Goal: Information Seeking & Learning: Learn about a topic

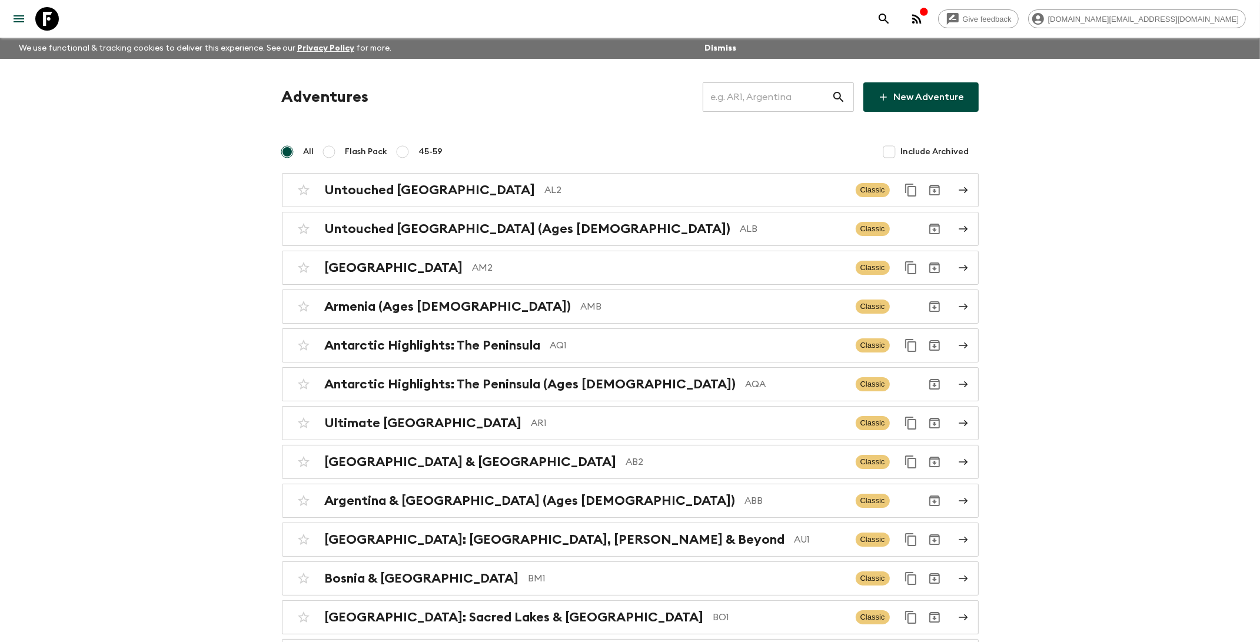
click at [783, 104] on input "text" at bounding box center [767, 97] width 129 height 33
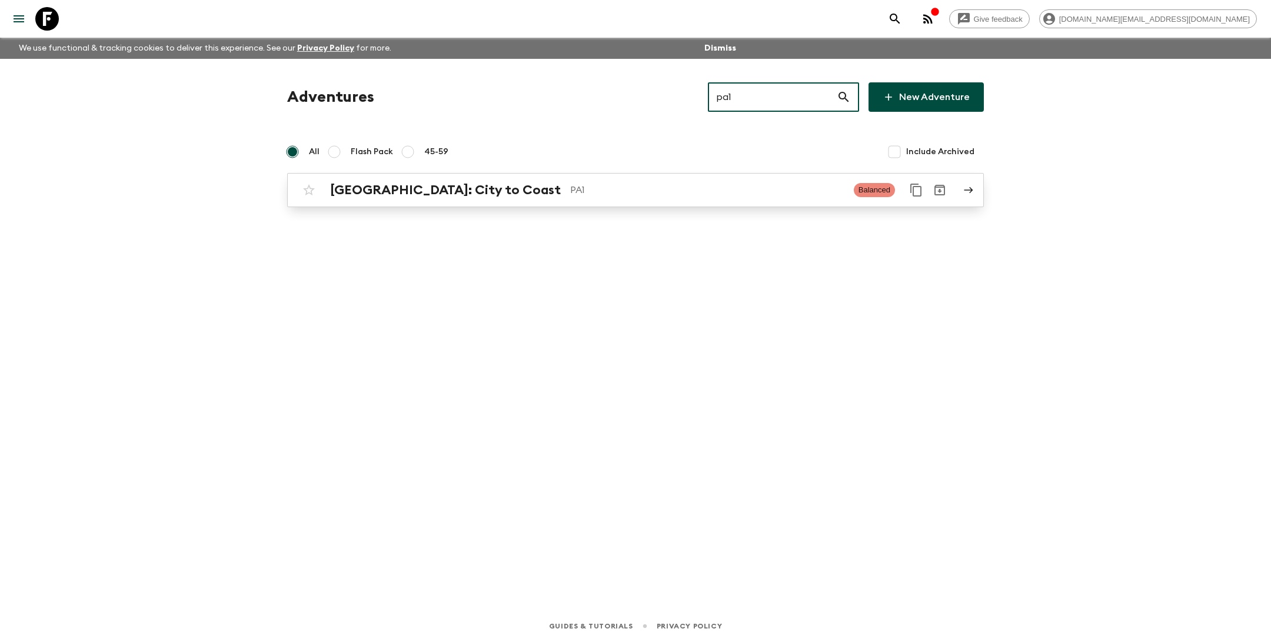
type input "pa1"
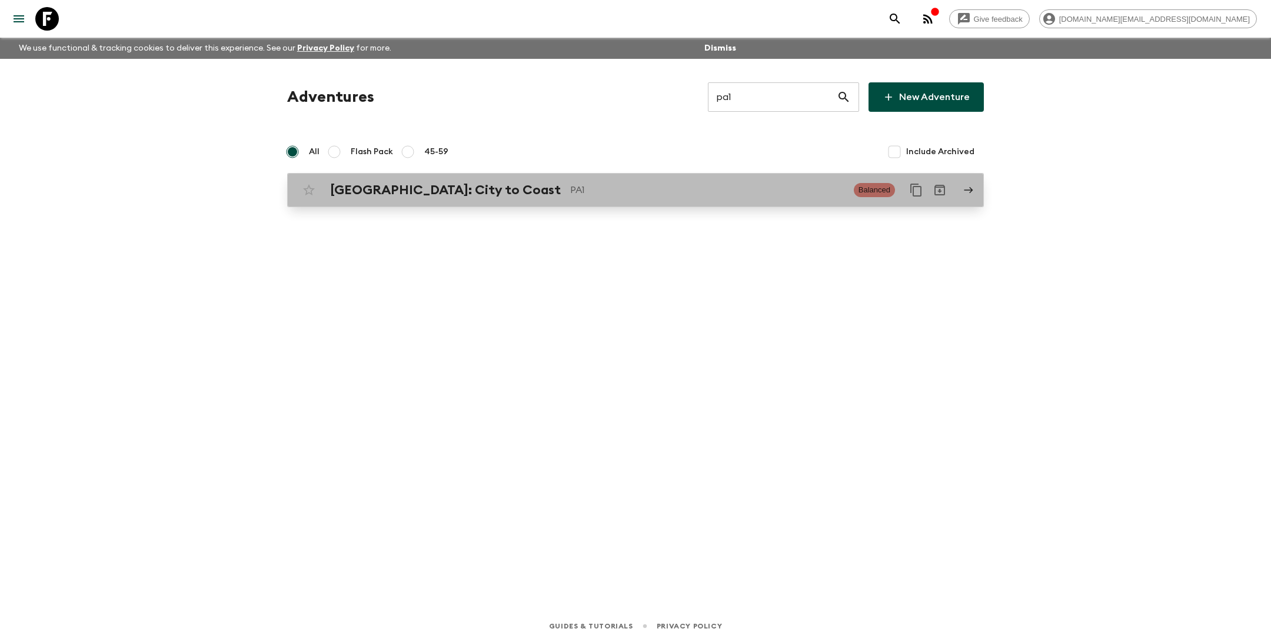
click at [613, 180] on div "[GEOGRAPHIC_DATA]: City to Coast PA1 Balanced" at bounding box center [612, 190] width 631 height 24
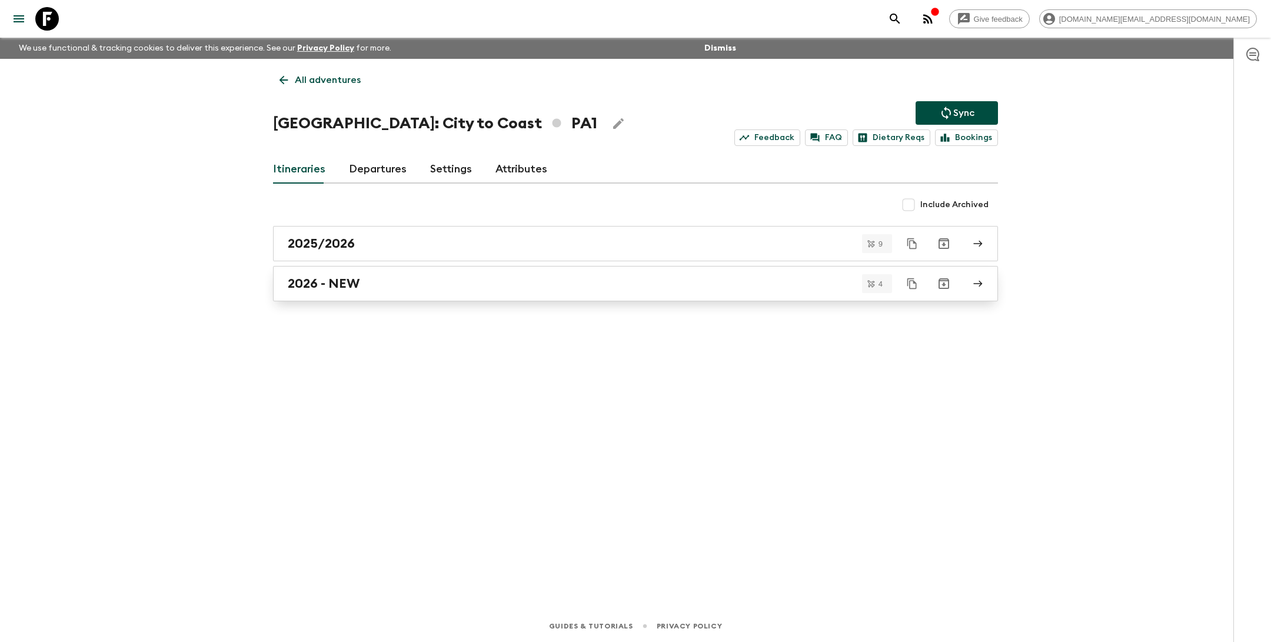
click at [423, 287] on div "2026 - NEW" at bounding box center [624, 283] width 673 height 15
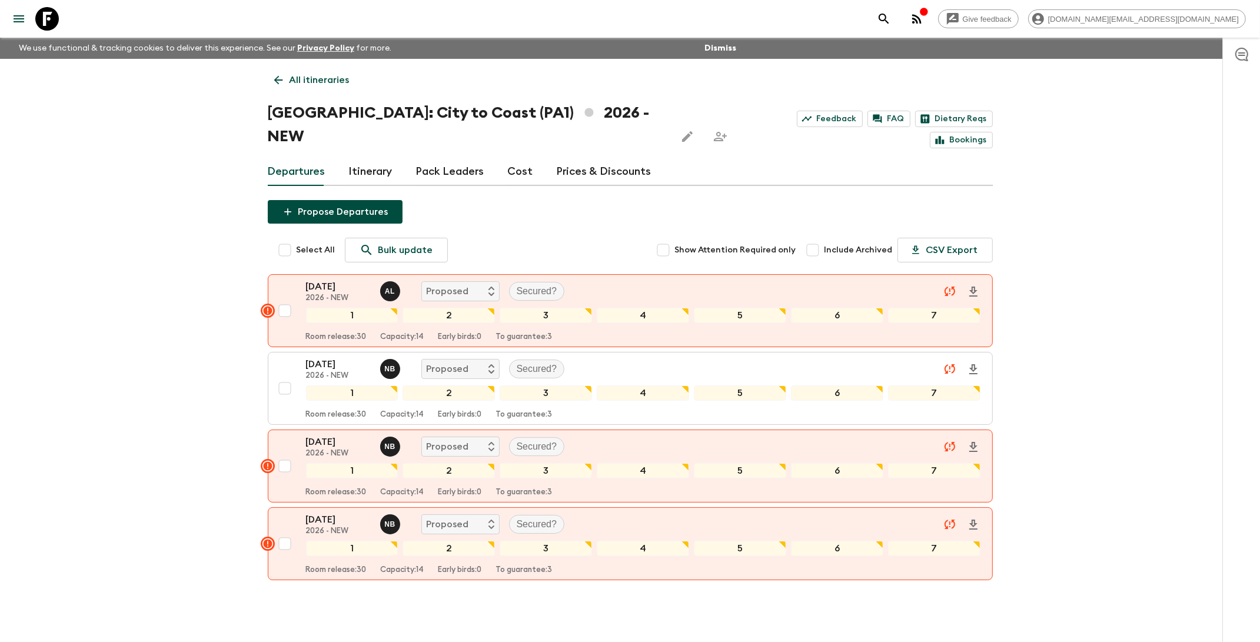
click at [573, 158] on link "Prices & Discounts" at bounding box center [604, 172] width 95 height 28
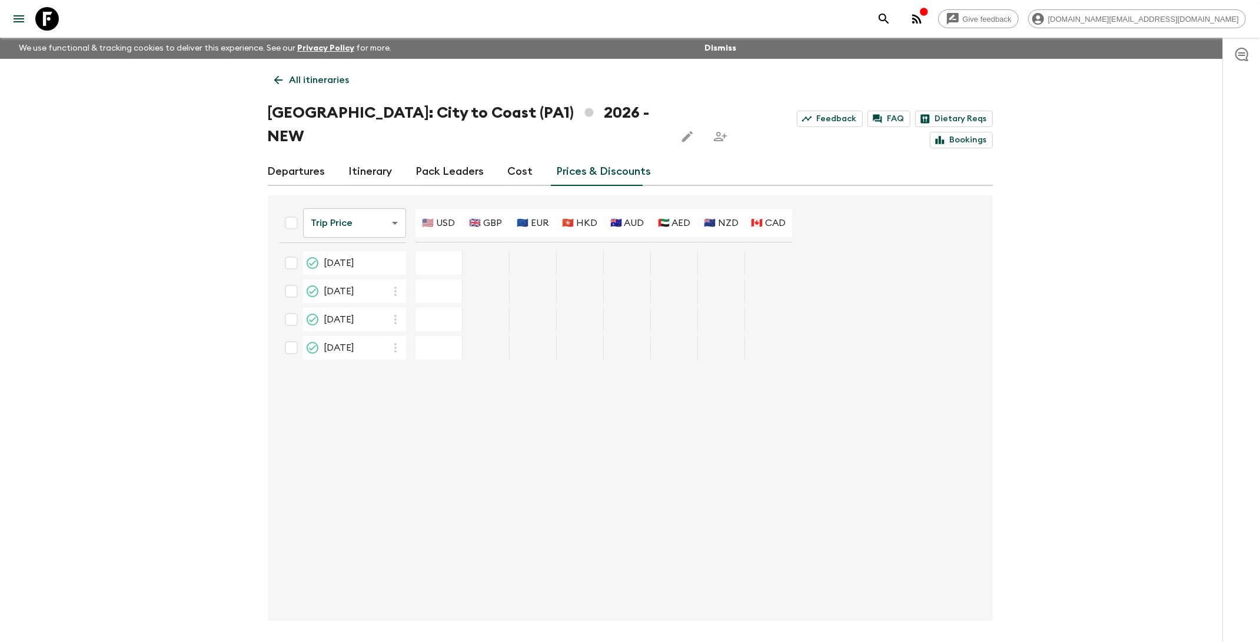
click at [300, 158] on link "Departures" at bounding box center [297, 172] width 58 height 28
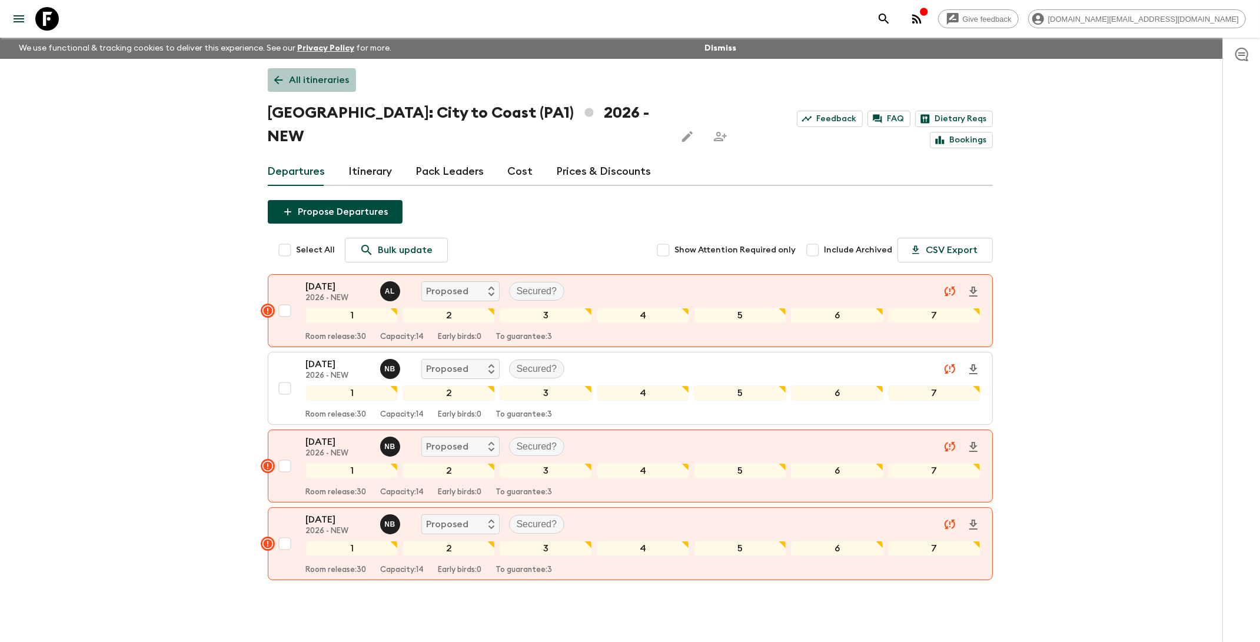
click at [305, 82] on p "All itineraries" at bounding box center [320, 80] width 60 height 14
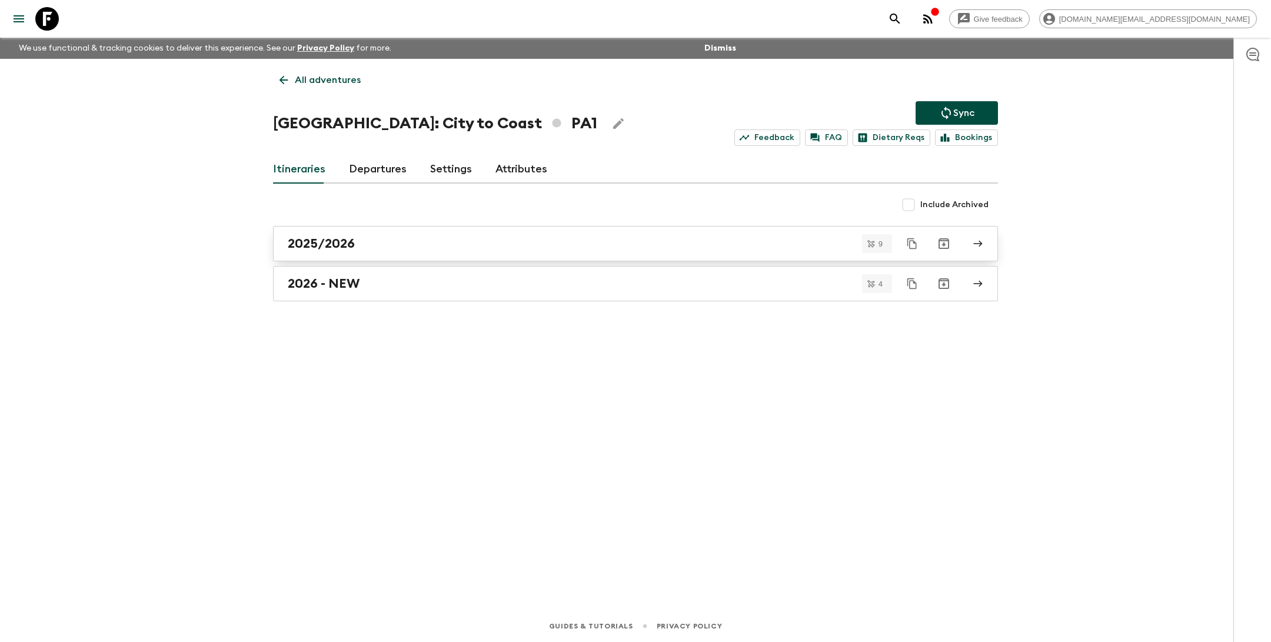
click at [383, 245] on div "2025/2026" at bounding box center [624, 243] width 673 height 15
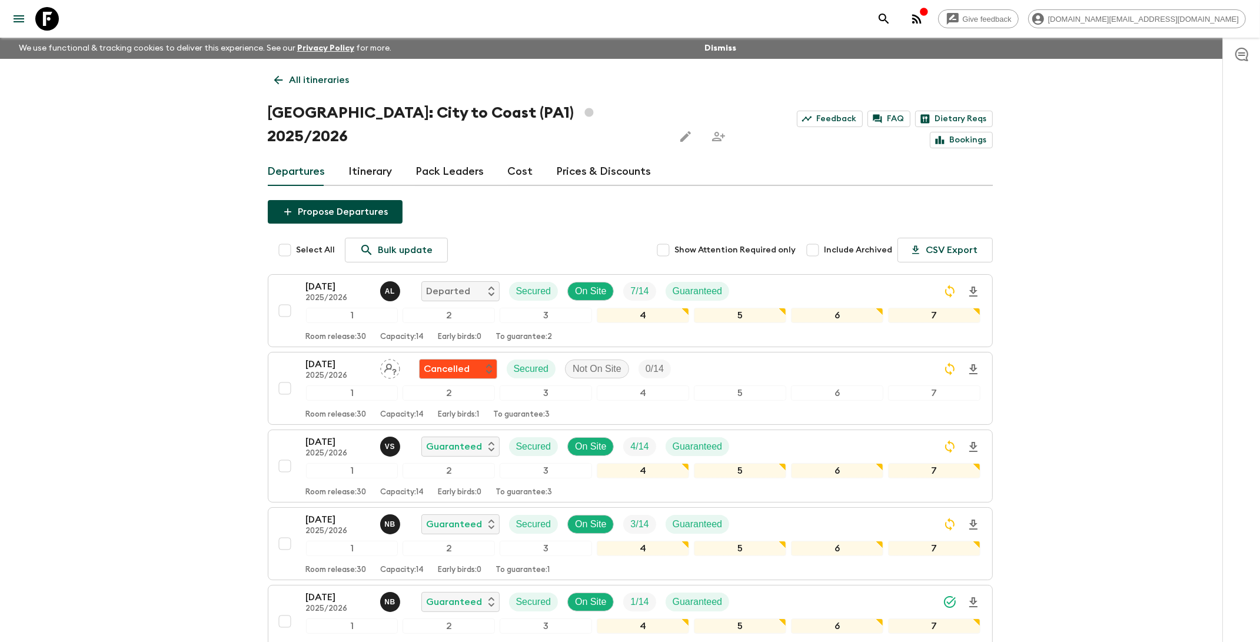
click at [581, 158] on link "Prices & Discounts" at bounding box center [604, 172] width 95 height 28
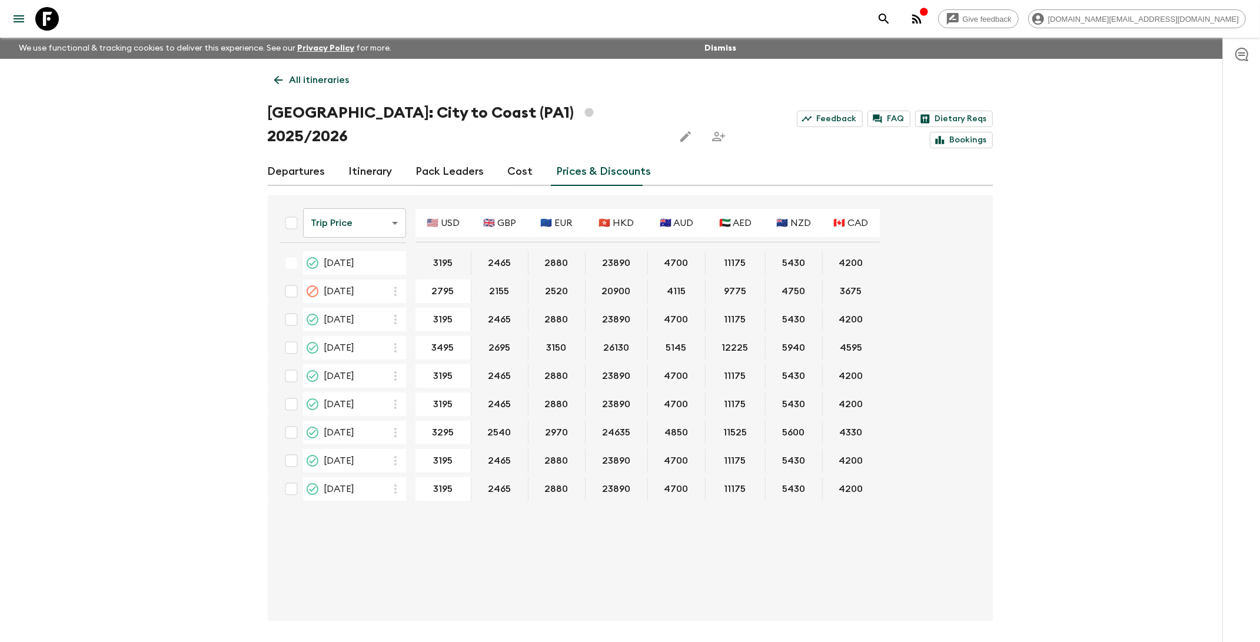
click at [513, 158] on link "Cost" at bounding box center [520, 172] width 25 height 28
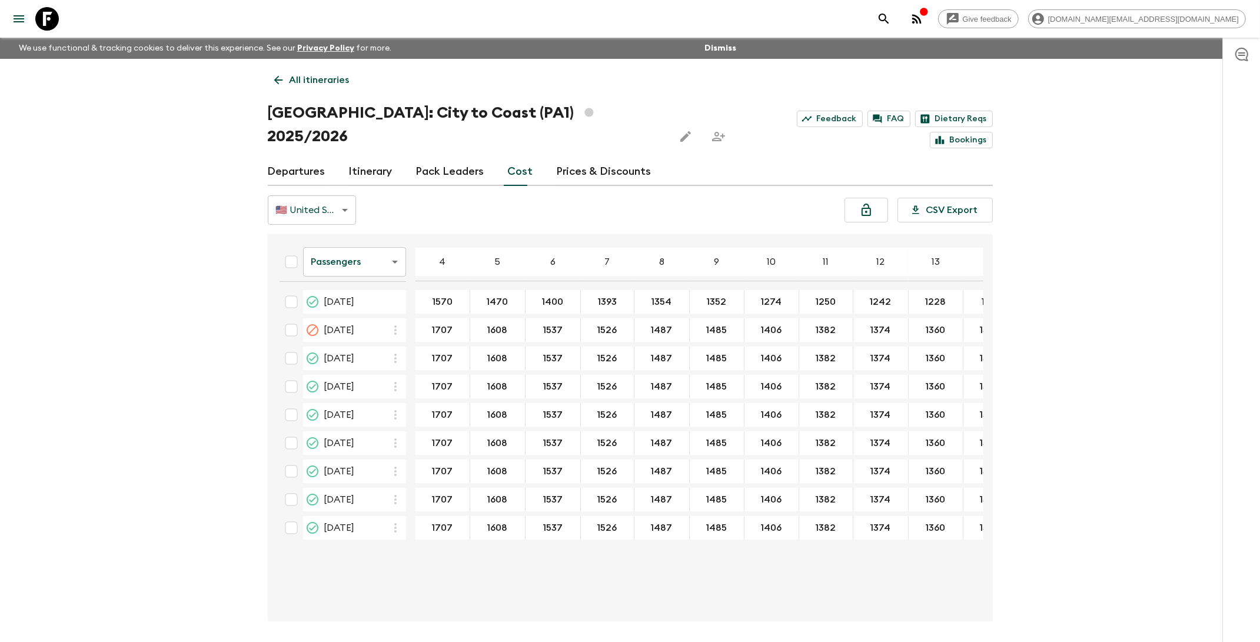
click at [596, 158] on link "Prices & Discounts" at bounding box center [604, 172] width 95 height 28
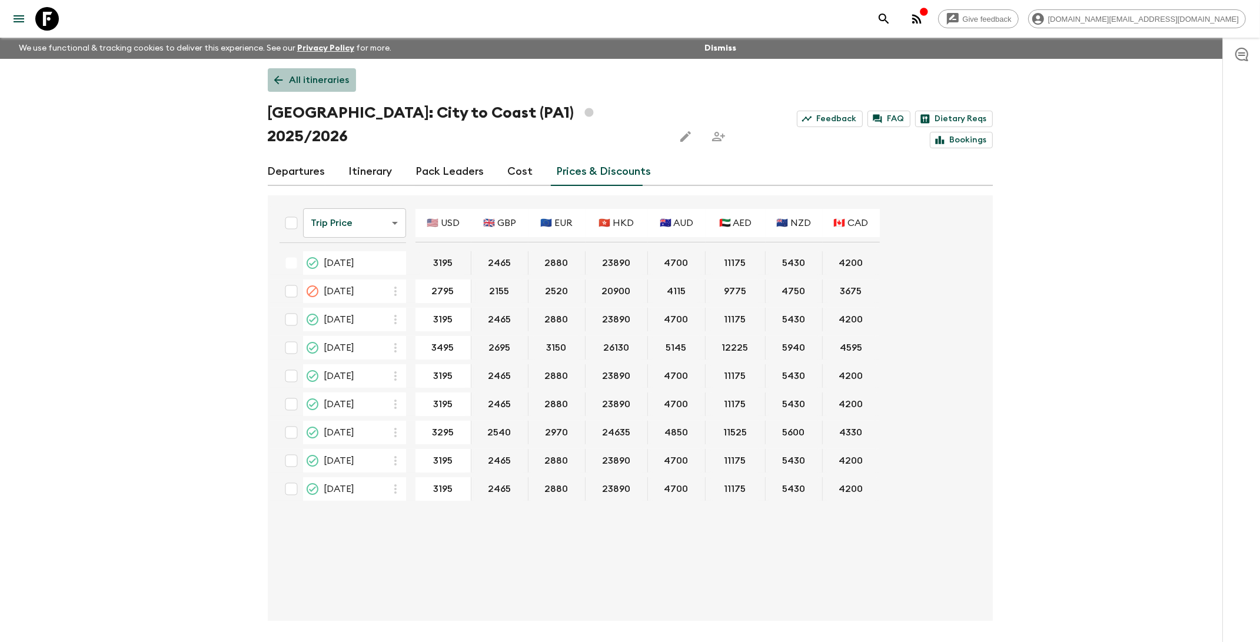
click at [313, 80] on p "All itineraries" at bounding box center [320, 80] width 60 height 14
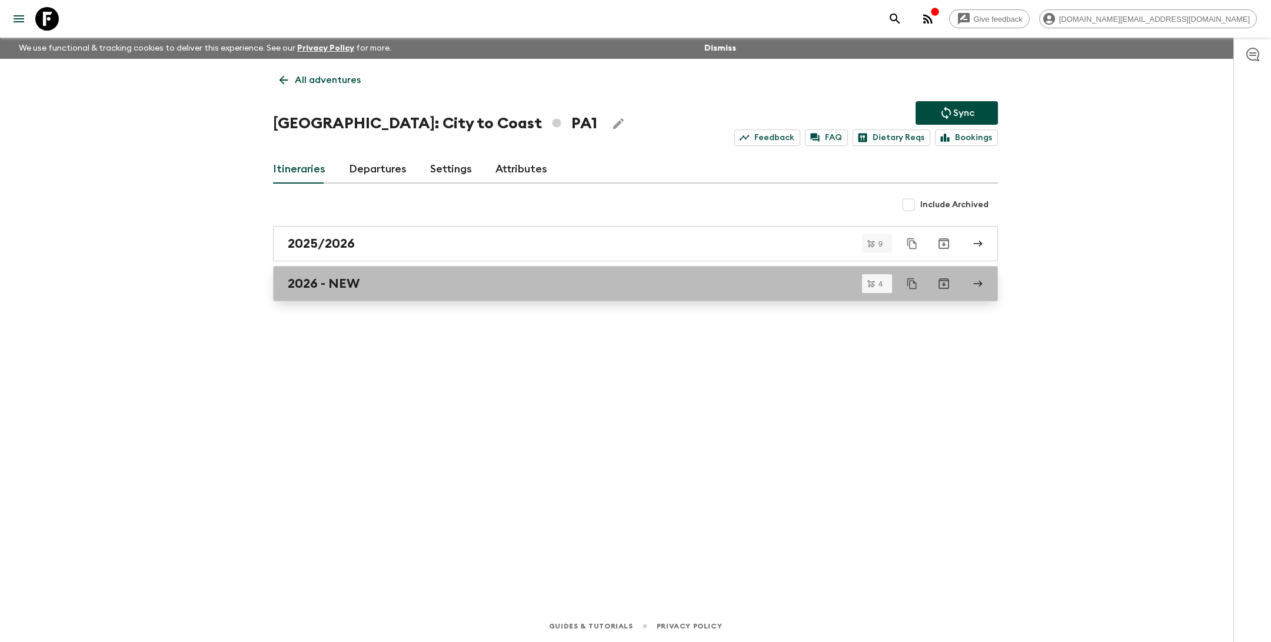
click at [377, 284] on div "2026 - NEW" at bounding box center [624, 283] width 673 height 15
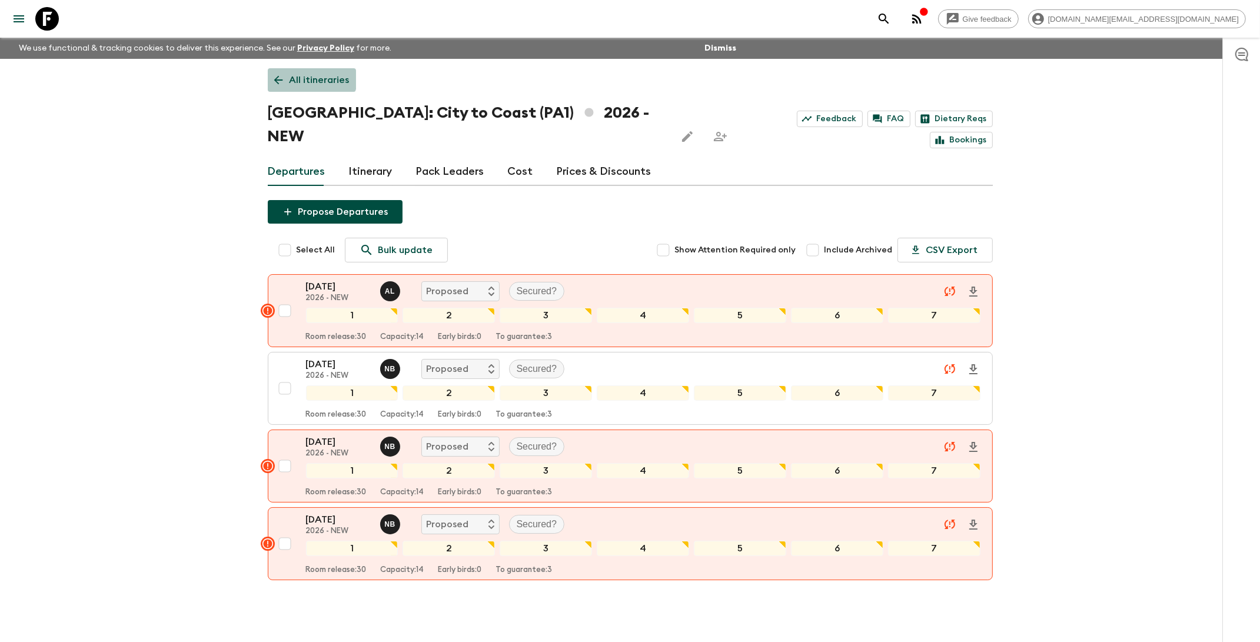
click at [310, 76] on p "All itineraries" at bounding box center [320, 80] width 60 height 14
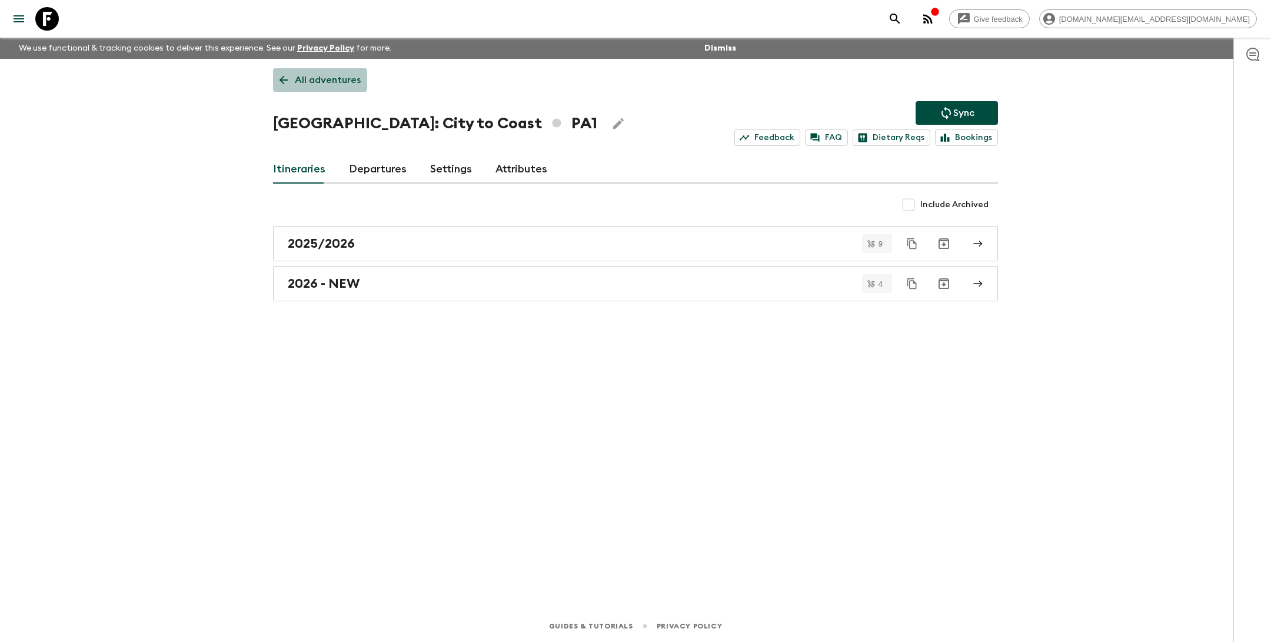
click at [310, 76] on p "All adventures" at bounding box center [328, 80] width 66 height 14
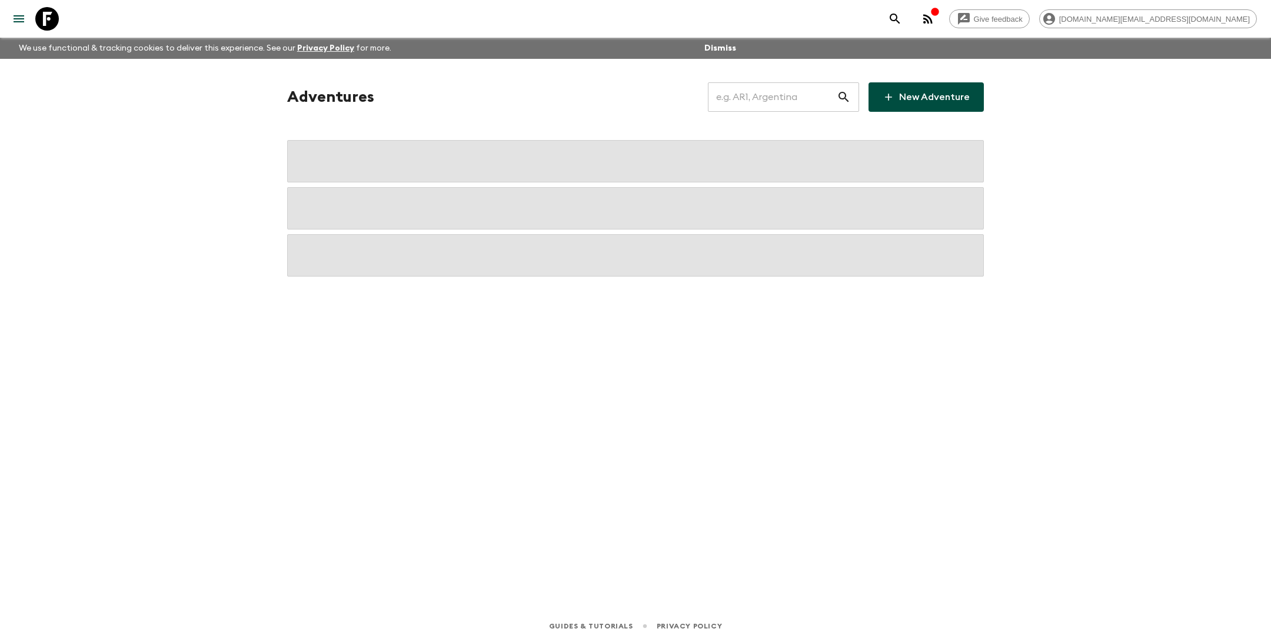
click at [795, 101] on input "text" at bounding box center [772, 97] width 129 height 33
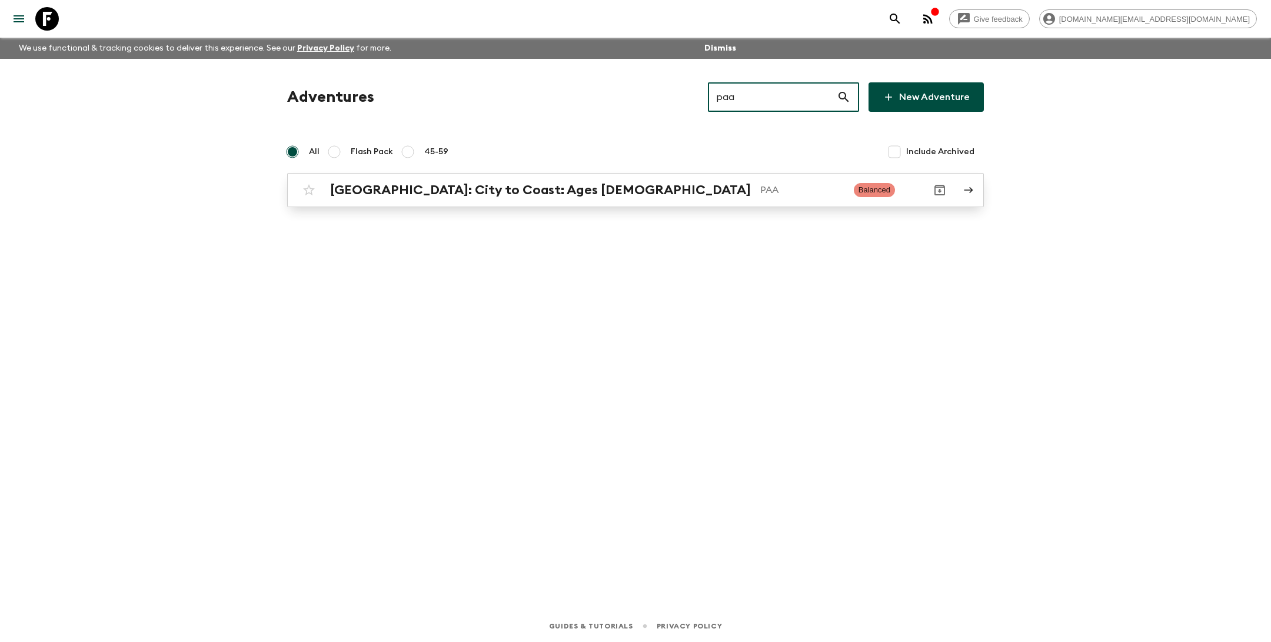
type input "paa"
click at [679, 203] on link "[GEOGRAPHIC_DATA]: City to Coast: Ages [DEMOGRAPHIC_DATA] PAA Balanced" at bounding box center [635, 190] width 697 height 34
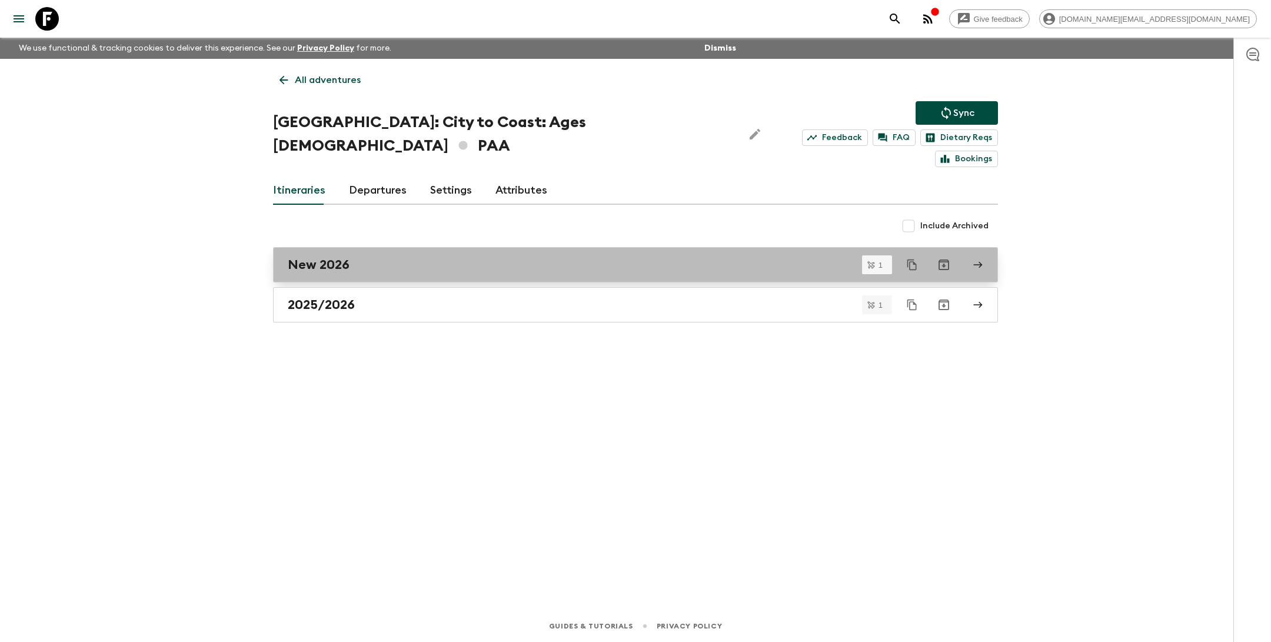
click at [386, 257] on div "New 2026" at bounding box center [624, 264] width 673 height 15
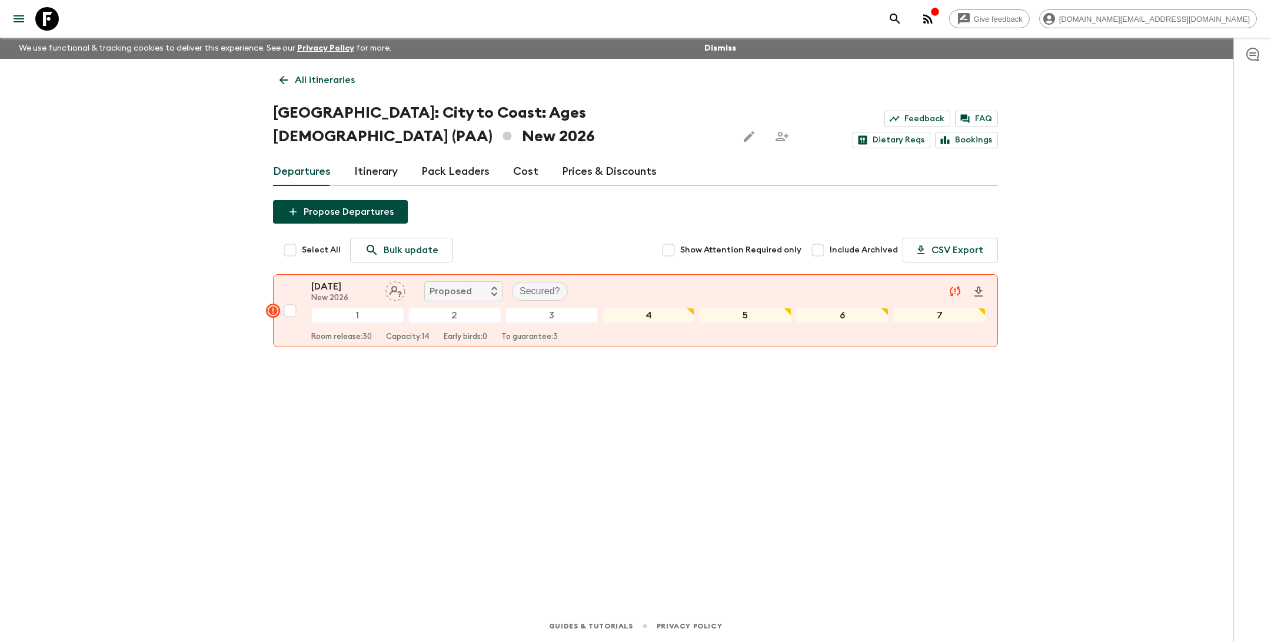
click at [323, 79] on p "All itineraries" at bounding box center [325, 80] width 60 height 14
click at [323, 79] on div "All itineraries [GEOGRAPHIC_DATA]: City to Coast: Ages [DEMOGRAPHIC_DATA] (PAA)…" at bounding box center [635, 318] width 753 height 519
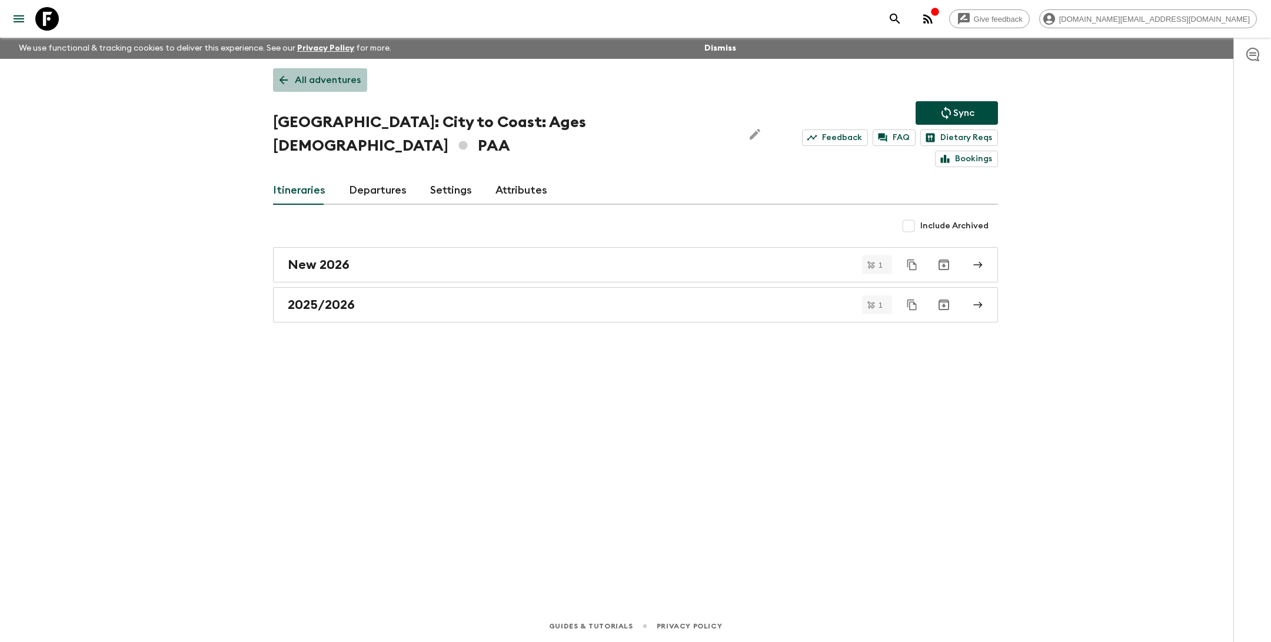
click at [332, 82] on p "All adventures" at bounding box center [328, 80] width 66 height 14
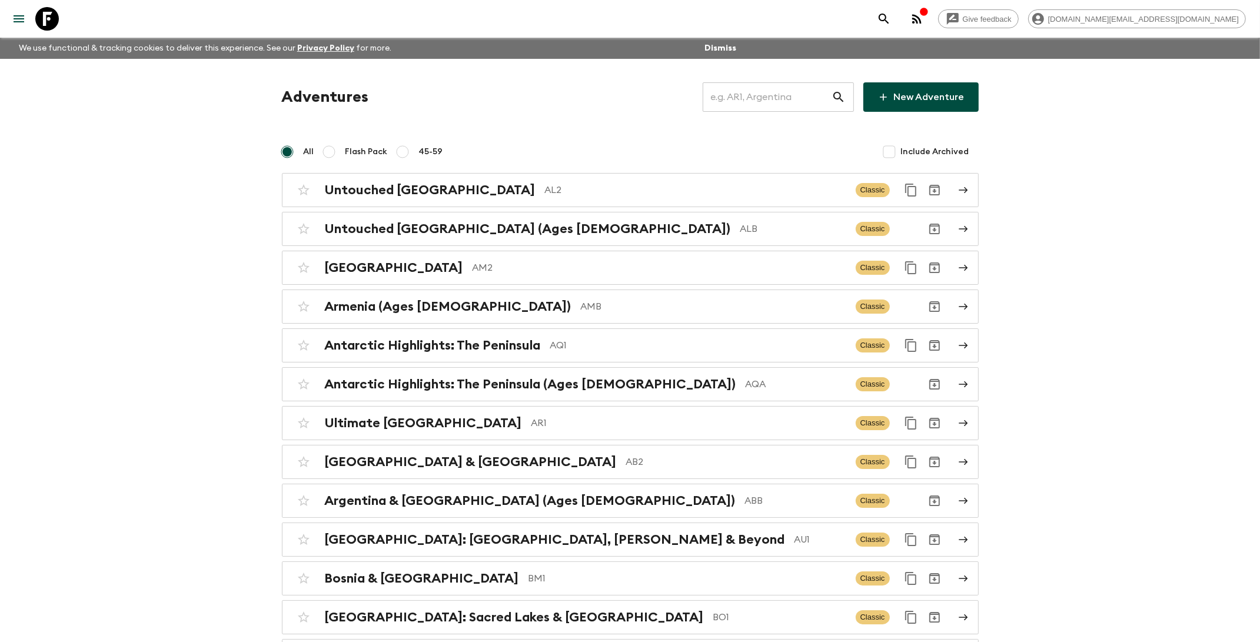
click at [782, 104] on input "text" at bounding box center [767, 97] width 129 height 33
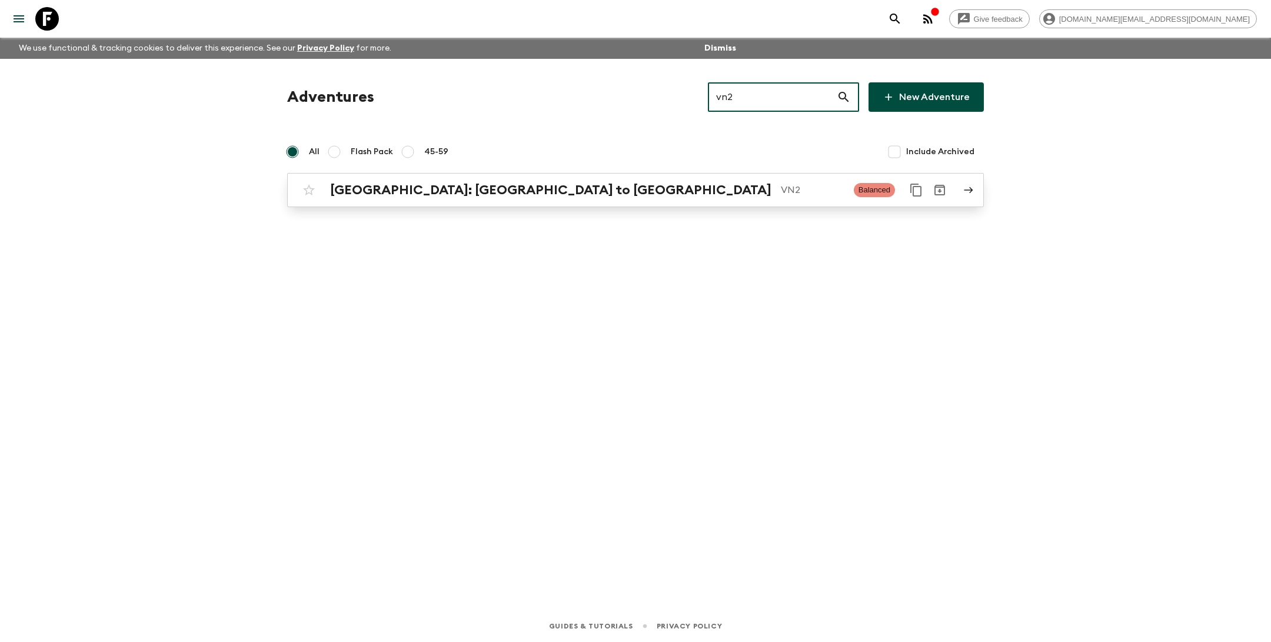
type input "vn2"
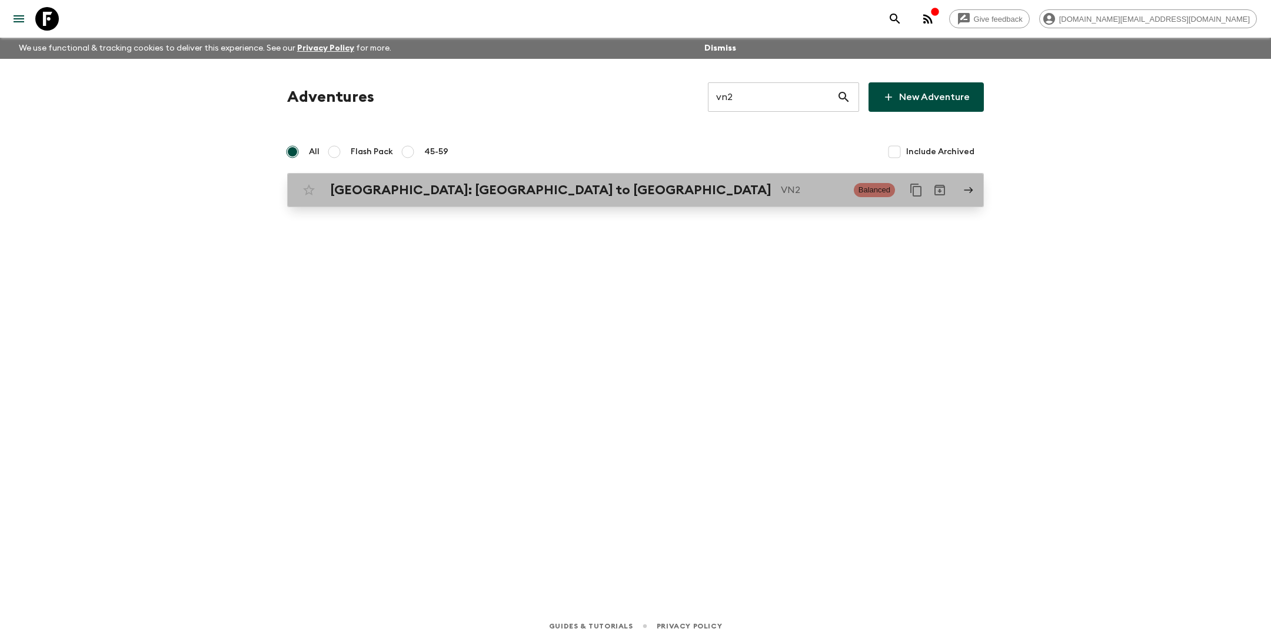
click at [536, 197] on div "[GEOGRAPHIC_DATA]: [GEOGRAPHIC_DATA] to Hoi An VN2" at bounding box center [587, 189] width 514 height 15
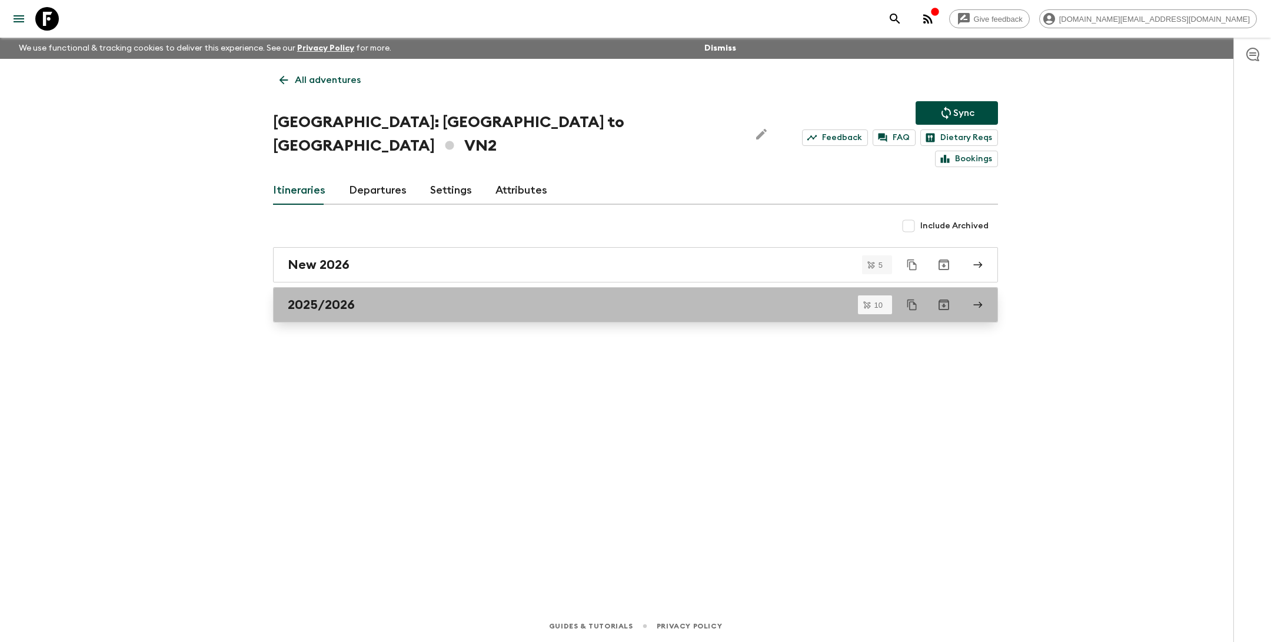
click at [371, 297] on div "2025/2026" at bounding box center [624, 304] width 673 height 15
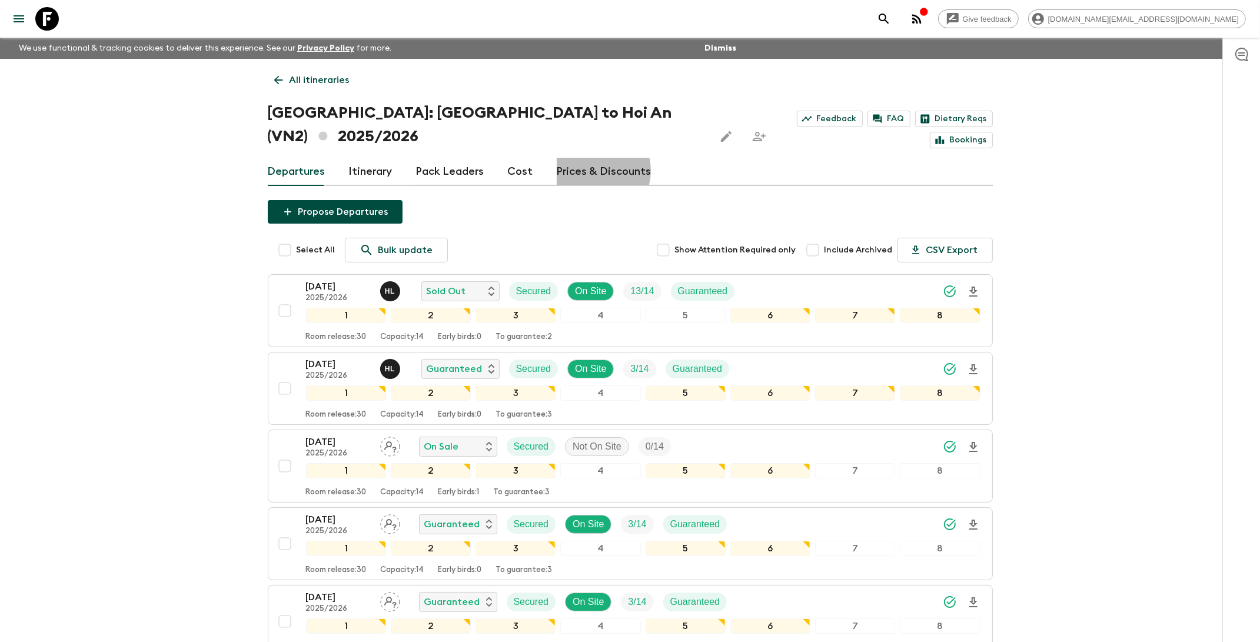
click at [587, 158] on link "Prices & Discounts" at bounding box center [604, 172] width 95 height 28
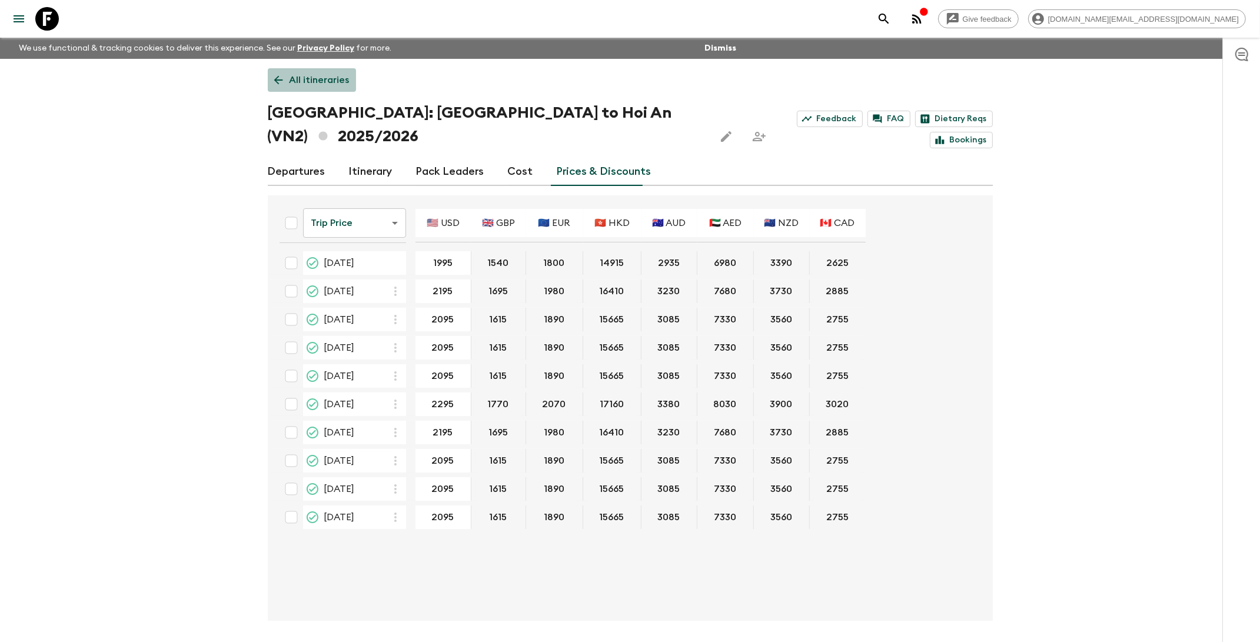
click at [325, 77] on p "All itineraries" at bounding box center [320, 80] width 60 height 14
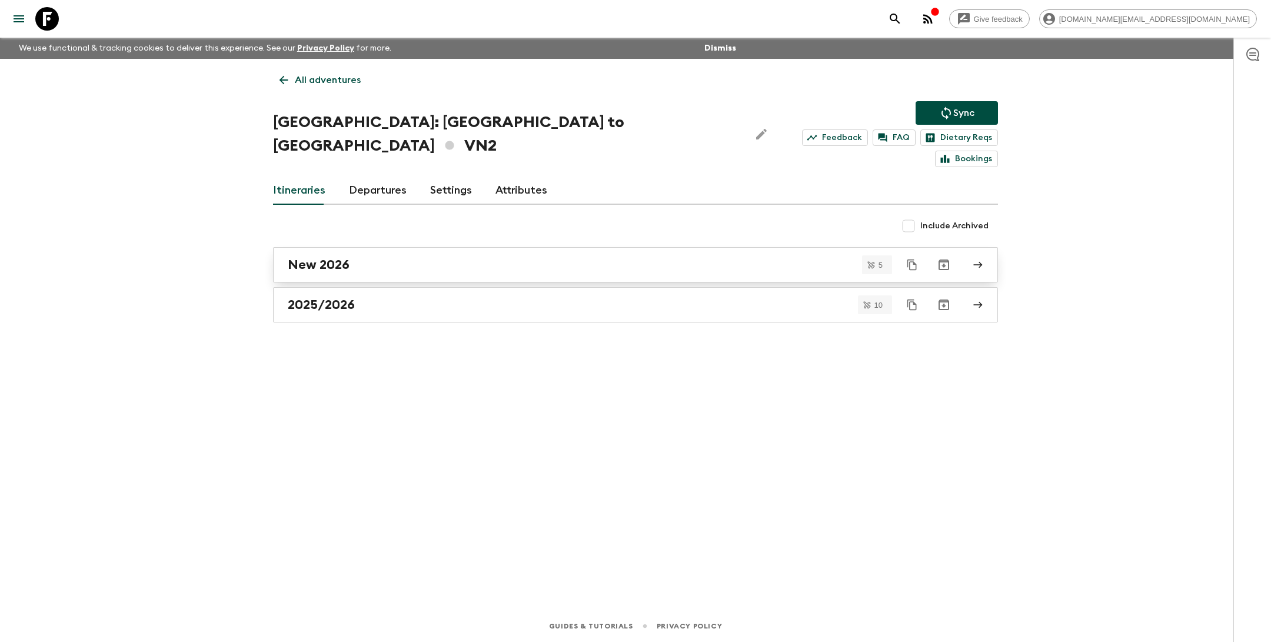
click at [371, 257] on div "New 2026" at bounding box center [624, 264] width 673 height 15
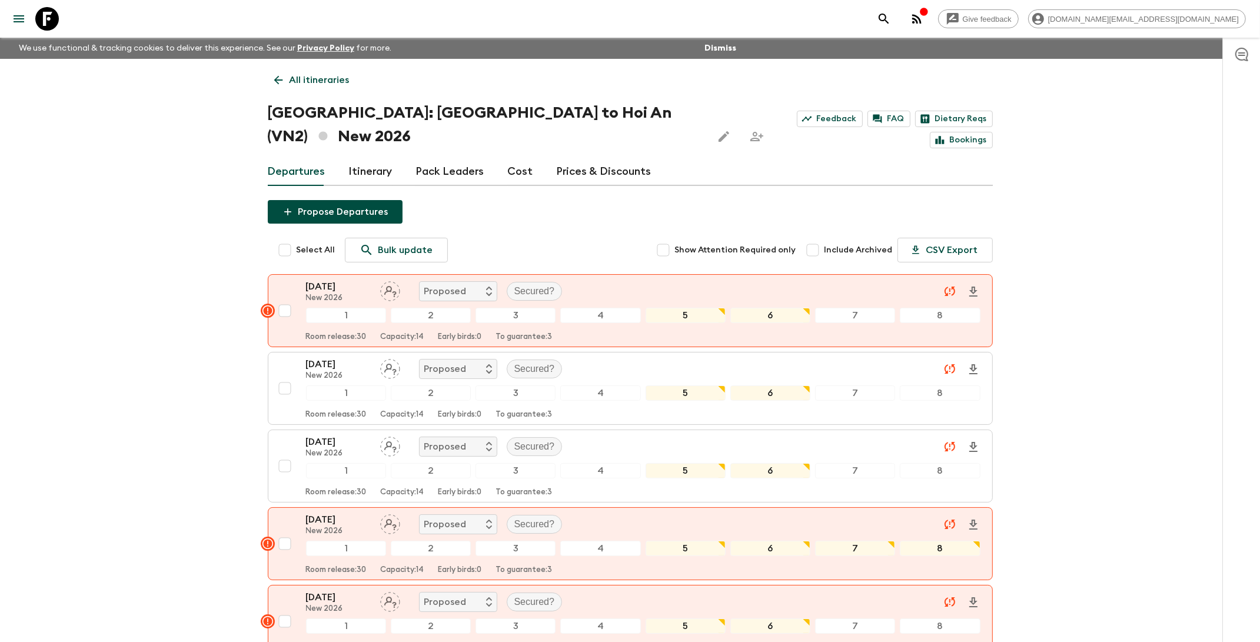
click at [580, 158] on link "Prices & Discounts" at bounding box center [604, 172] width 95 height 28
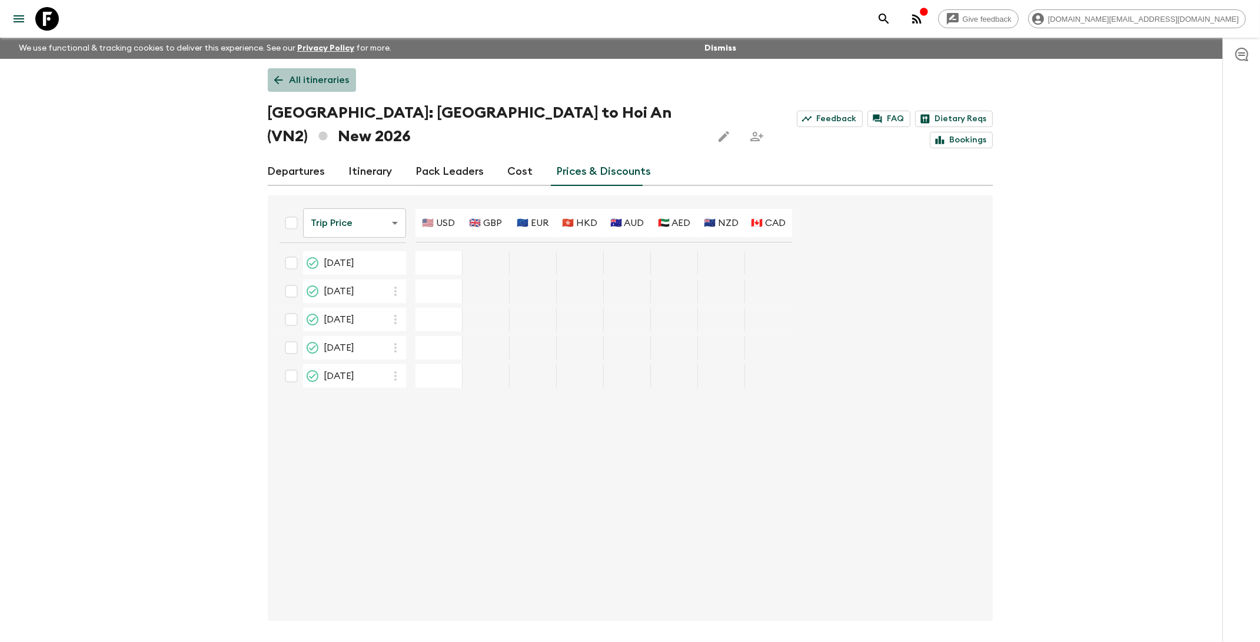
click at [303, 74] on p "All itineraries" at bounding box center [320, 80] width 60 height 14
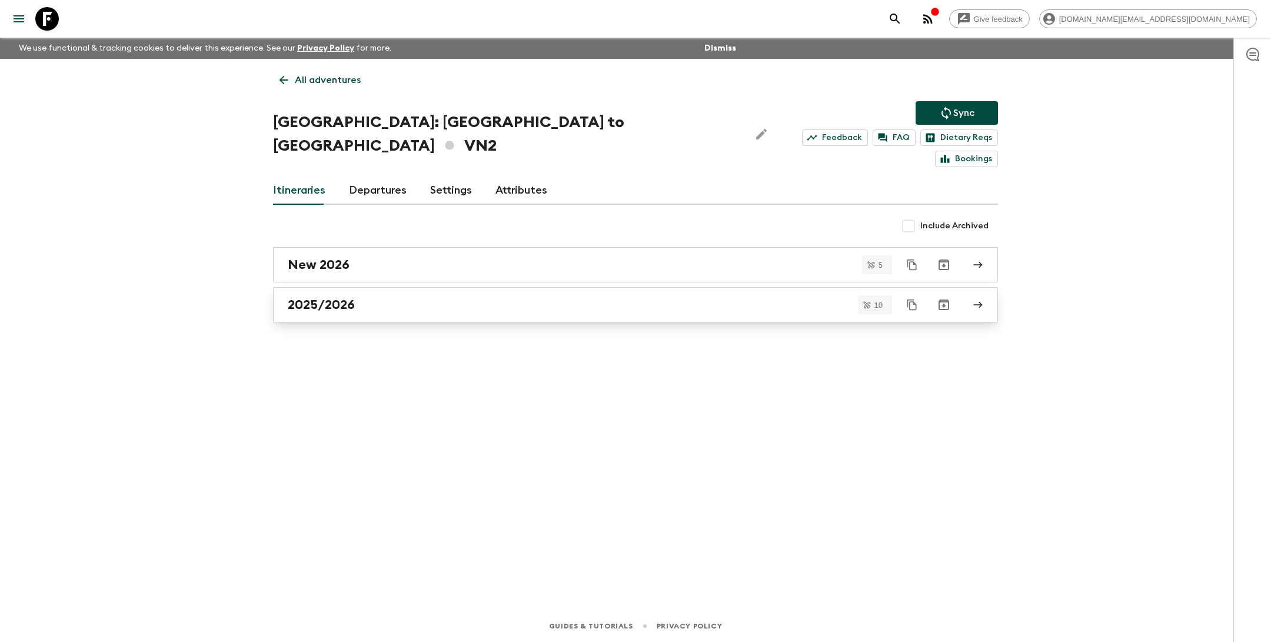
click at [381, 297] on div "2025/2026" at bounding box center [624, 304] width 673 height 15
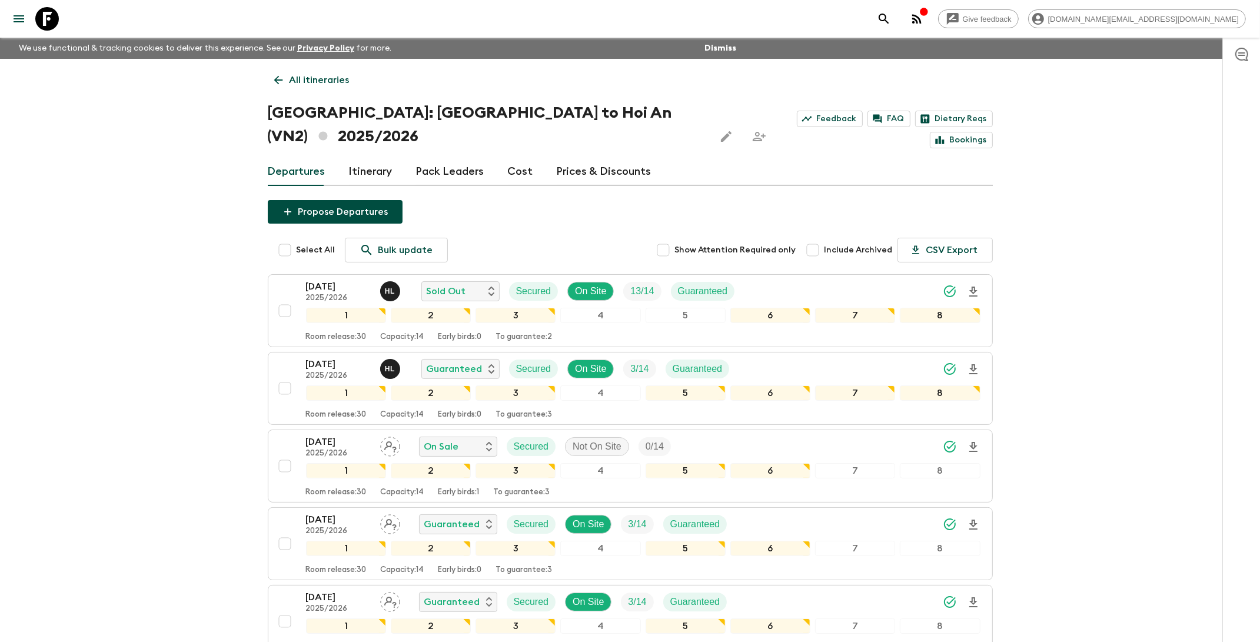
click at [598, 158] on link "Prices & Discounts" at bounding box center [604, 172] width 95 height 28
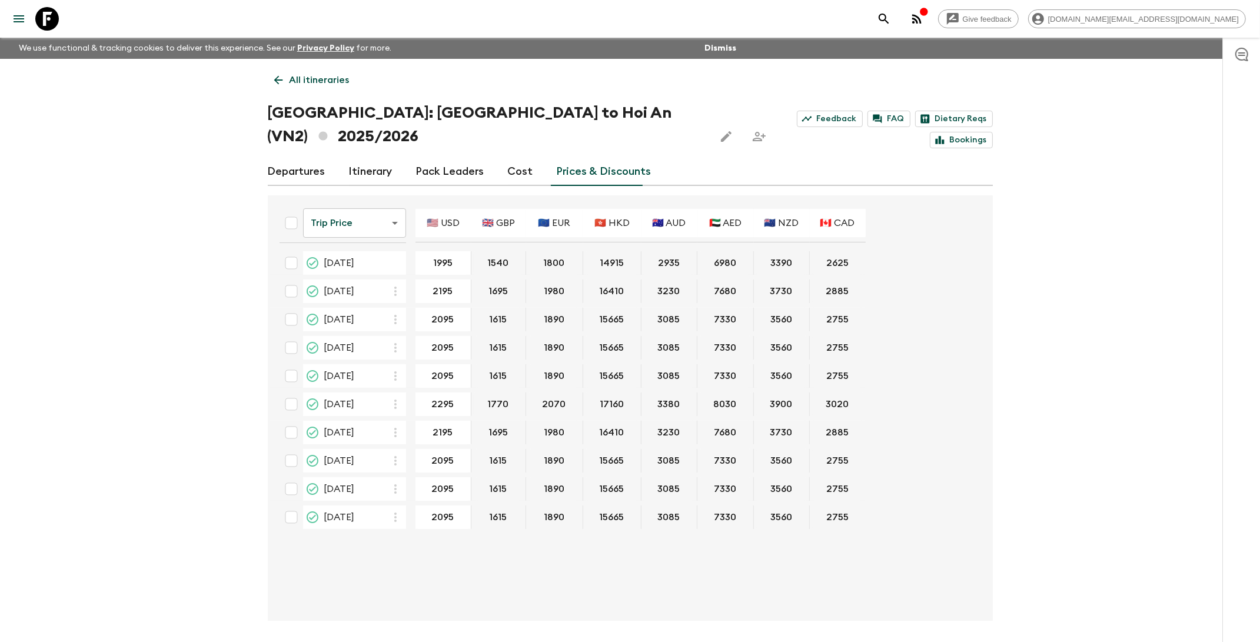
click at [321, 80] on p "All itineraries" at bounding box center [320, 80] width 60 height 14
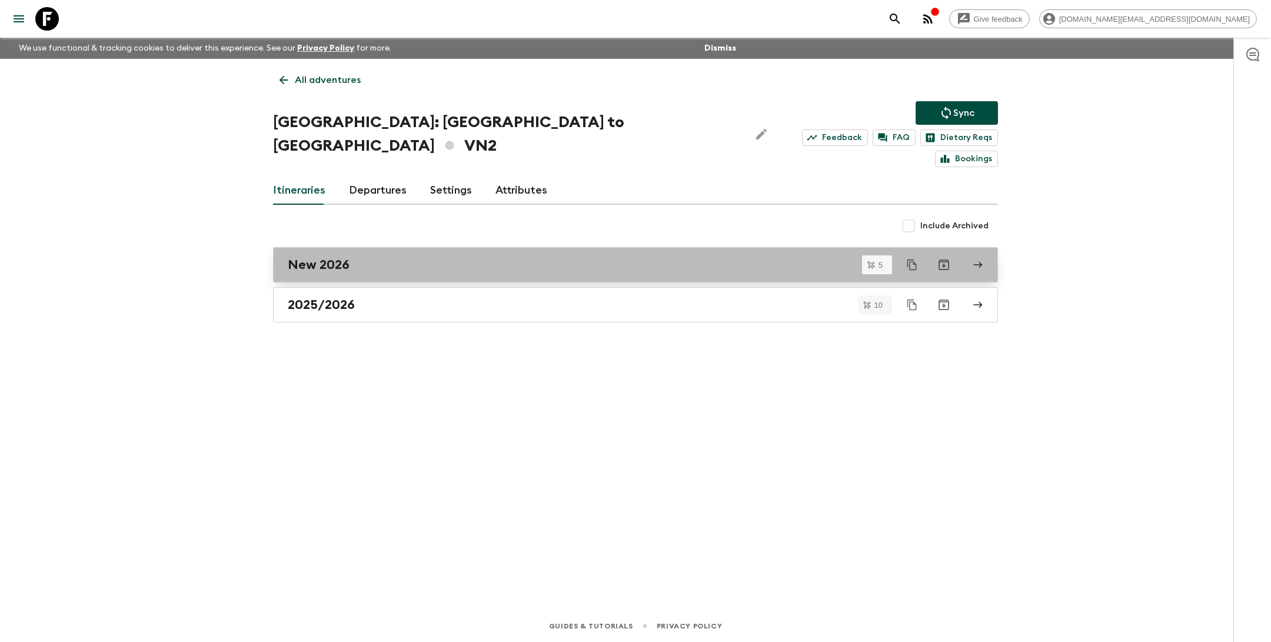
click at [408, 257] on div "New 2026" at bounding box center [624, 264] width 673 height 15
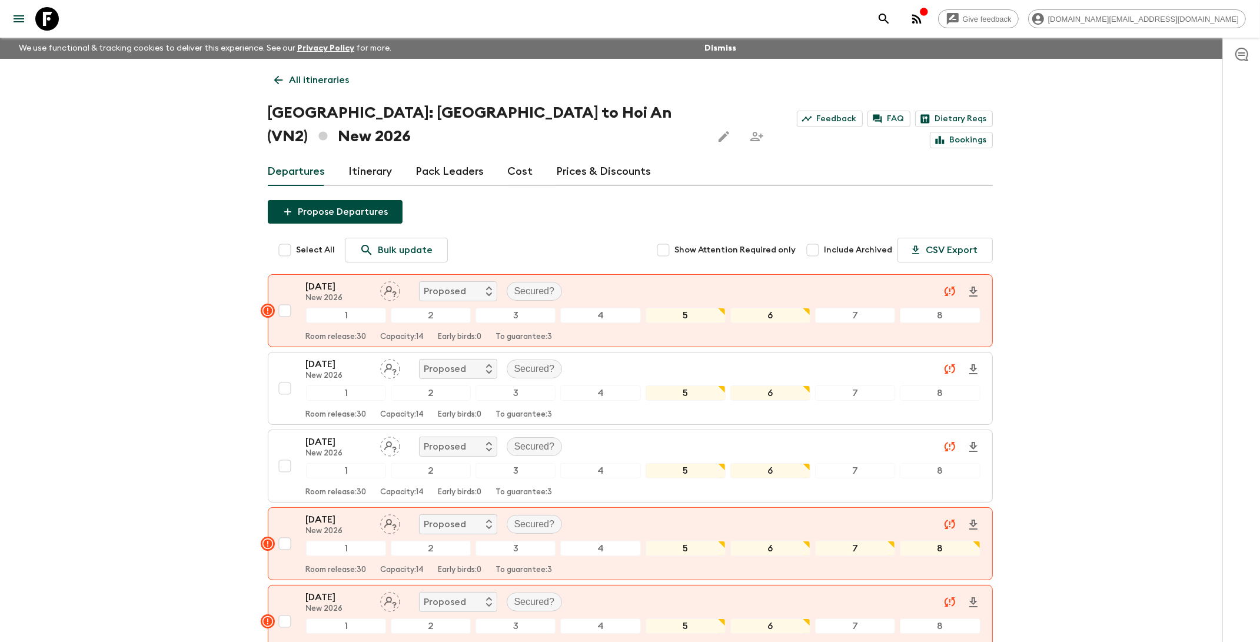
click at [308, 79] on p "All itineraries" at bounding box center [320, 80] width 60 height 14
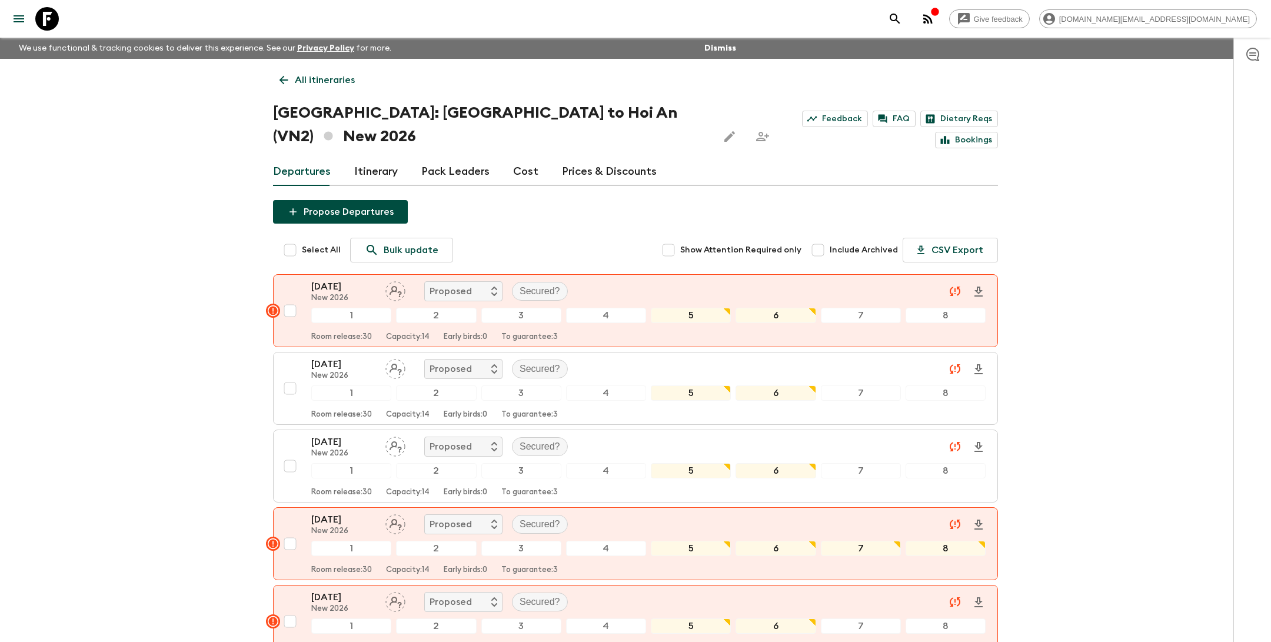
click at [308, 79] on div "All itineraries [GEOGRAPHIC_DATA]: [GEOGRAPHIC_DATA] to [GEOGRAPHIC_DATA] (VN2)…" at bounding box center [635, 380] width 753 height 642
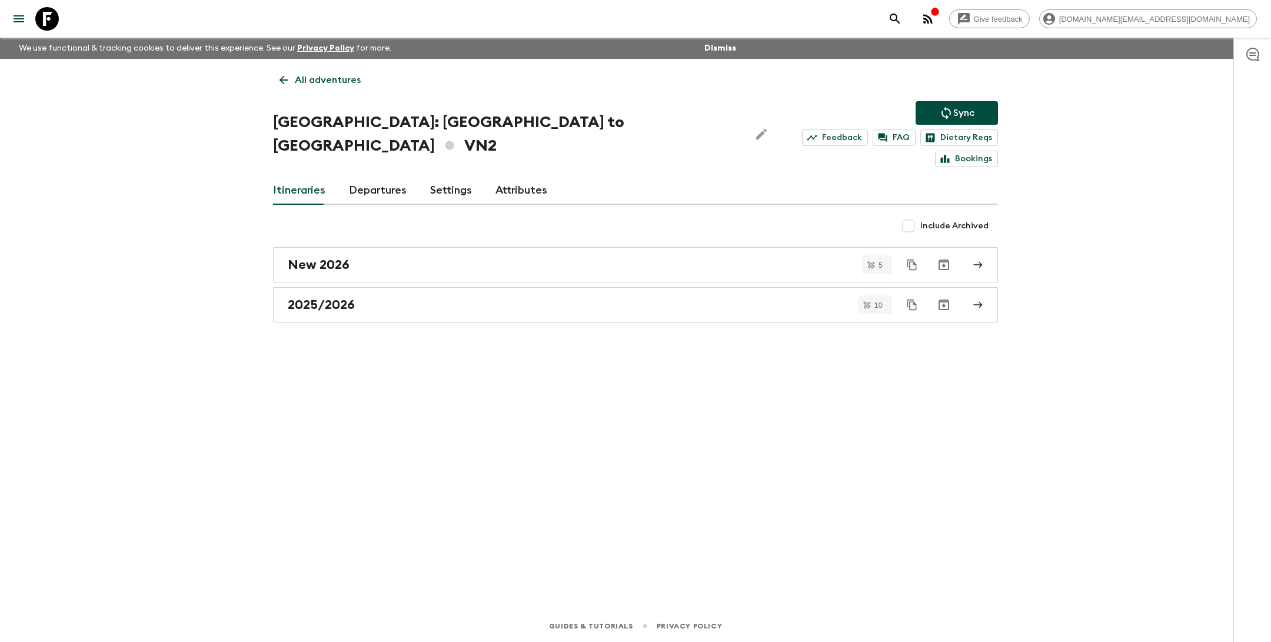
click at [298, 79] on p "All adventures" at bounding box center [328, 80] width 66 height 14
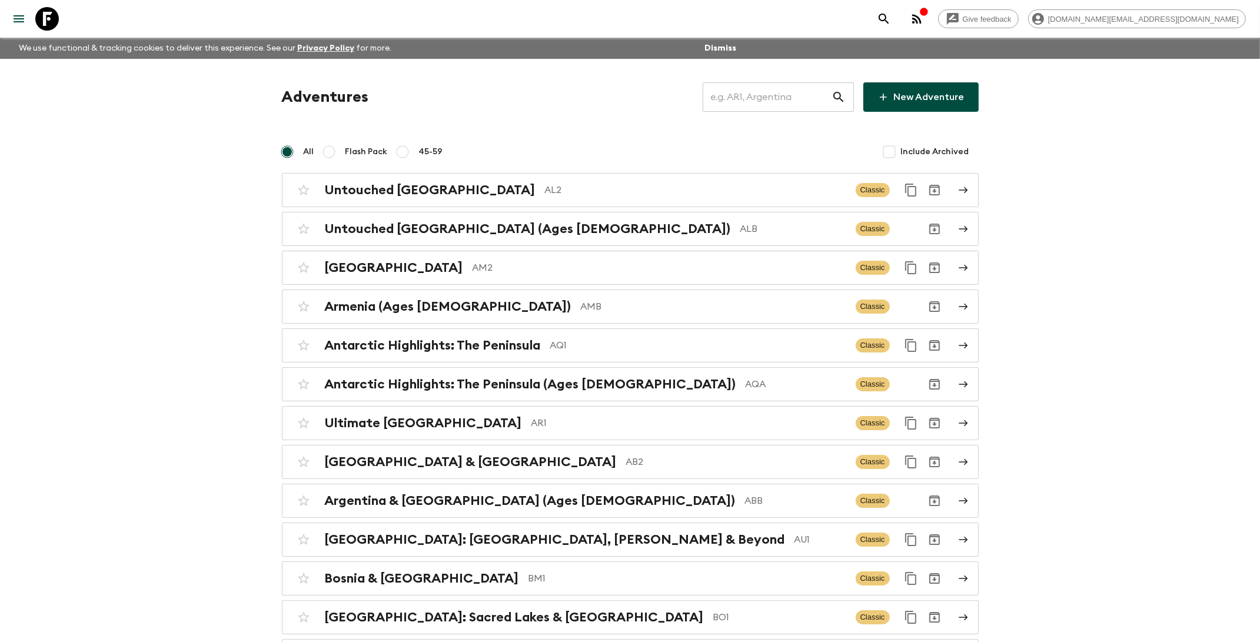
click at [763, 96] on input "text" at bounding box center [767, 97] width 129 height 33
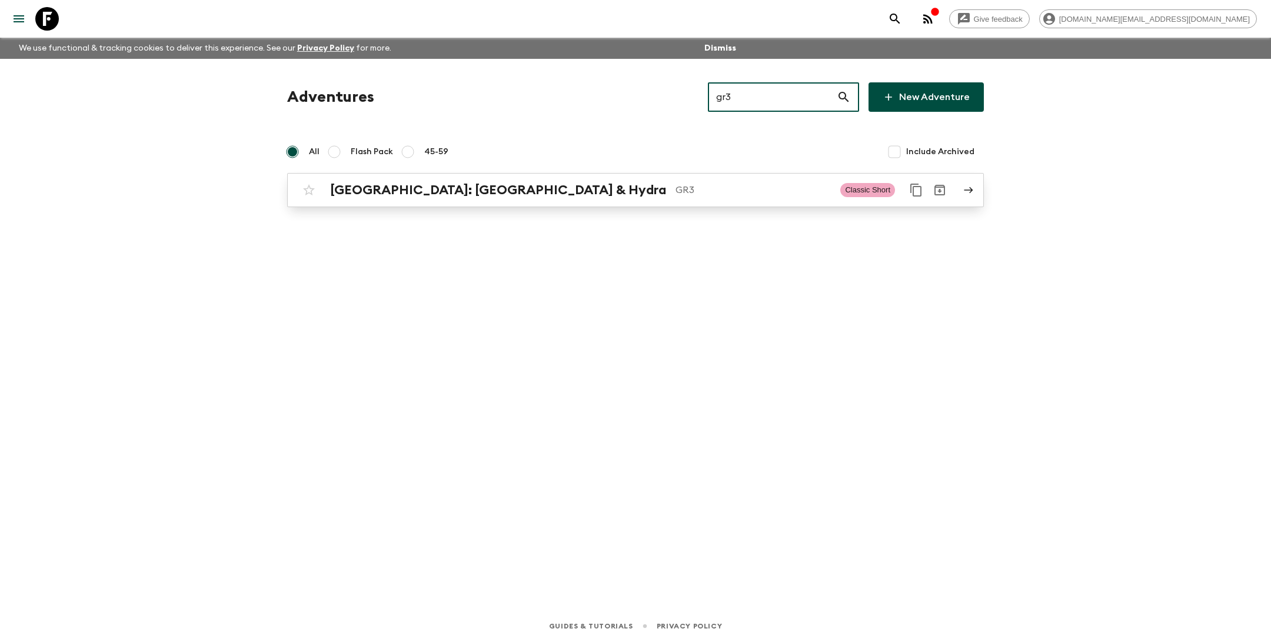
type input "gr3"
click at [676, 194] on p "GR3" at bounding box center [753, 190] width 155 height 14
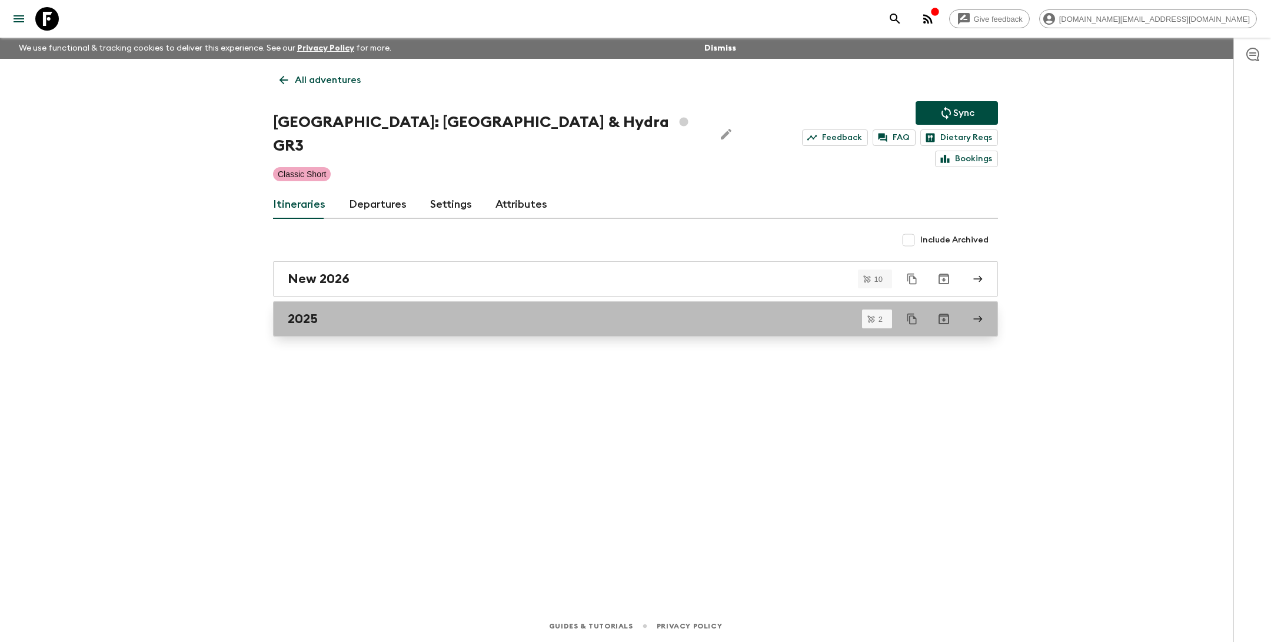
click at [371, 311] on div "2025" at bounding box center [624, 318] width 673 height 15
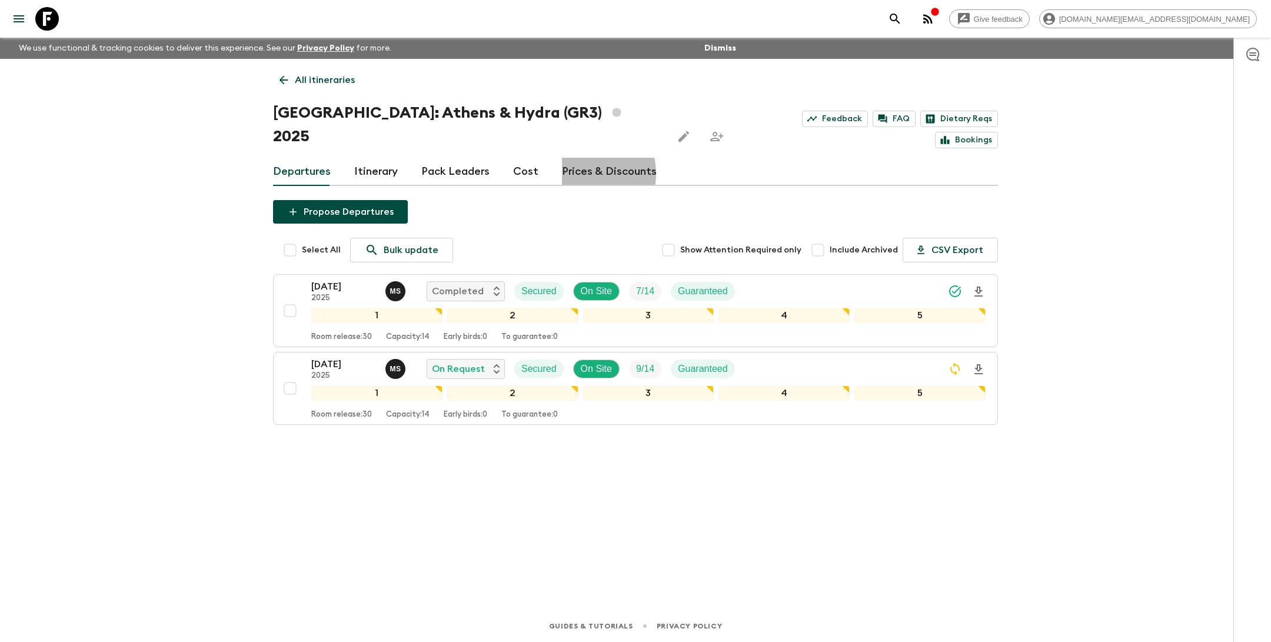
click at [570, 158] on link "Prices & Discounts" at bounding box center [609, 172] width 95 height 28
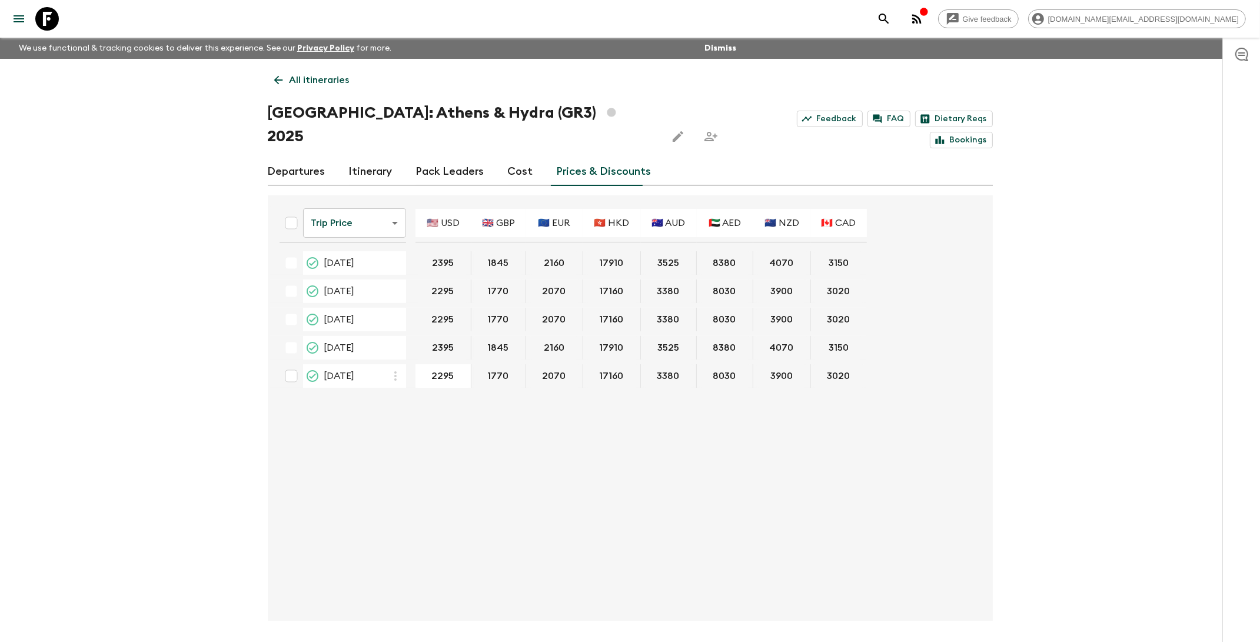
click at [321, 78] on p "All itineraries" at bounding box center [320, 80] width 60 height 14
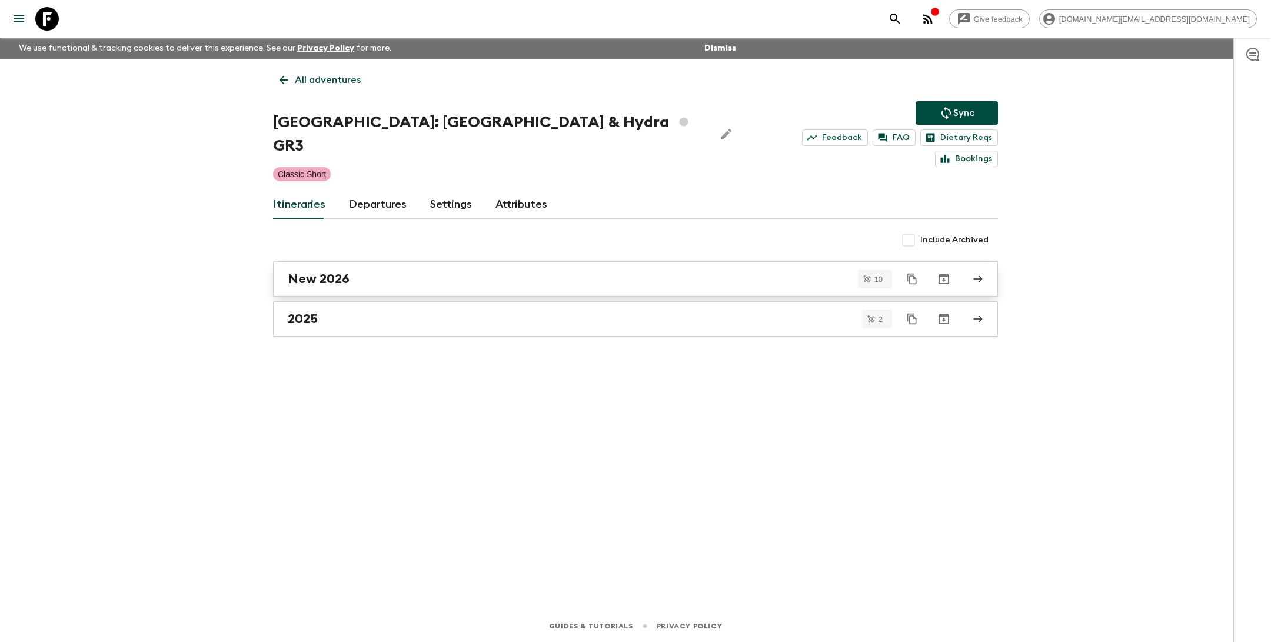
click at [363, 271] on div "New 2026" at bounding box center [624, 278] width 673 height 15
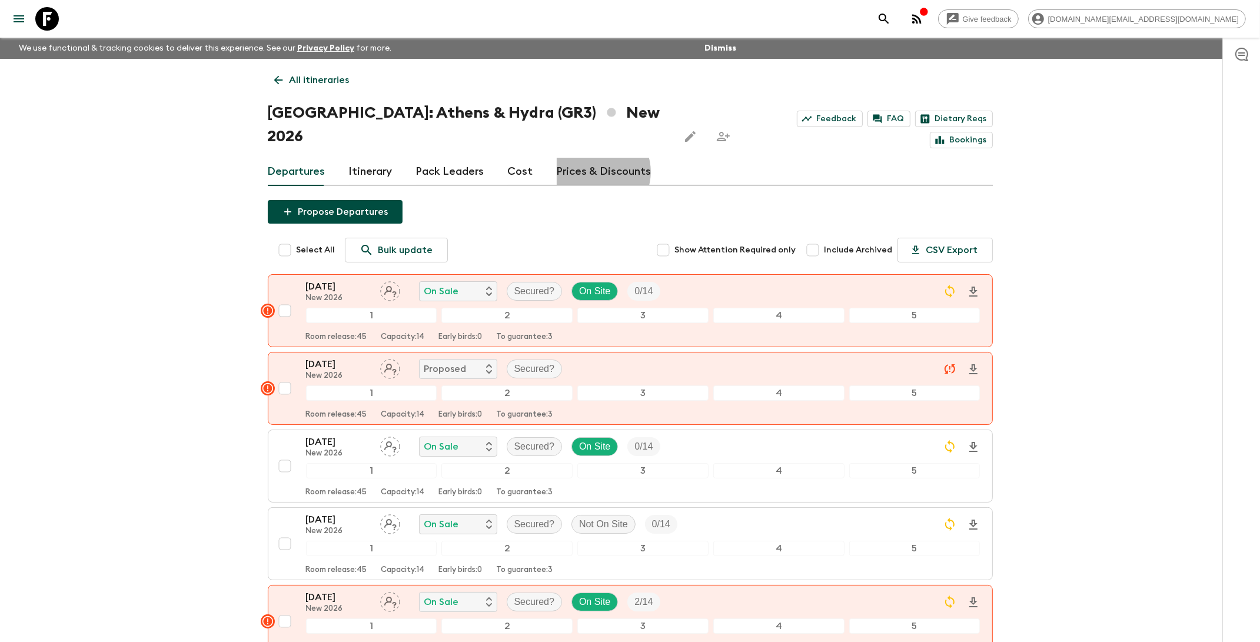
click at [591, 158] on link "Prices & Discounts" at bounding box center [604, 172] width 95 height 28
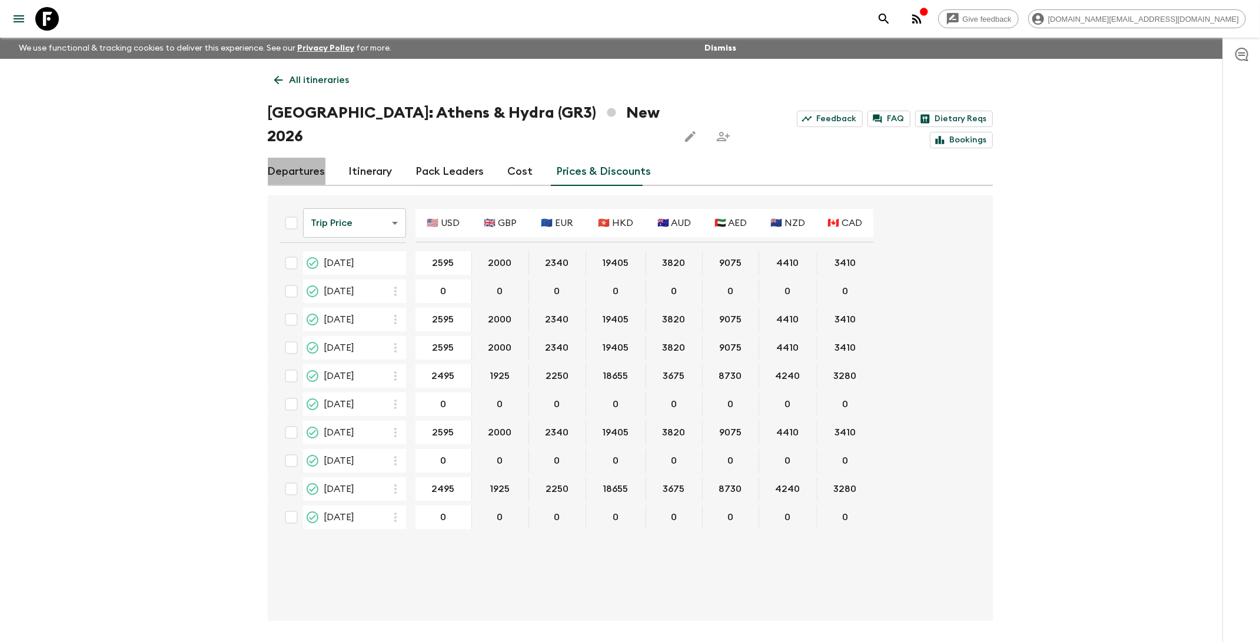
click at [294, 158] on link "Departures" at bounding box center [297, 172] width 58 height 28
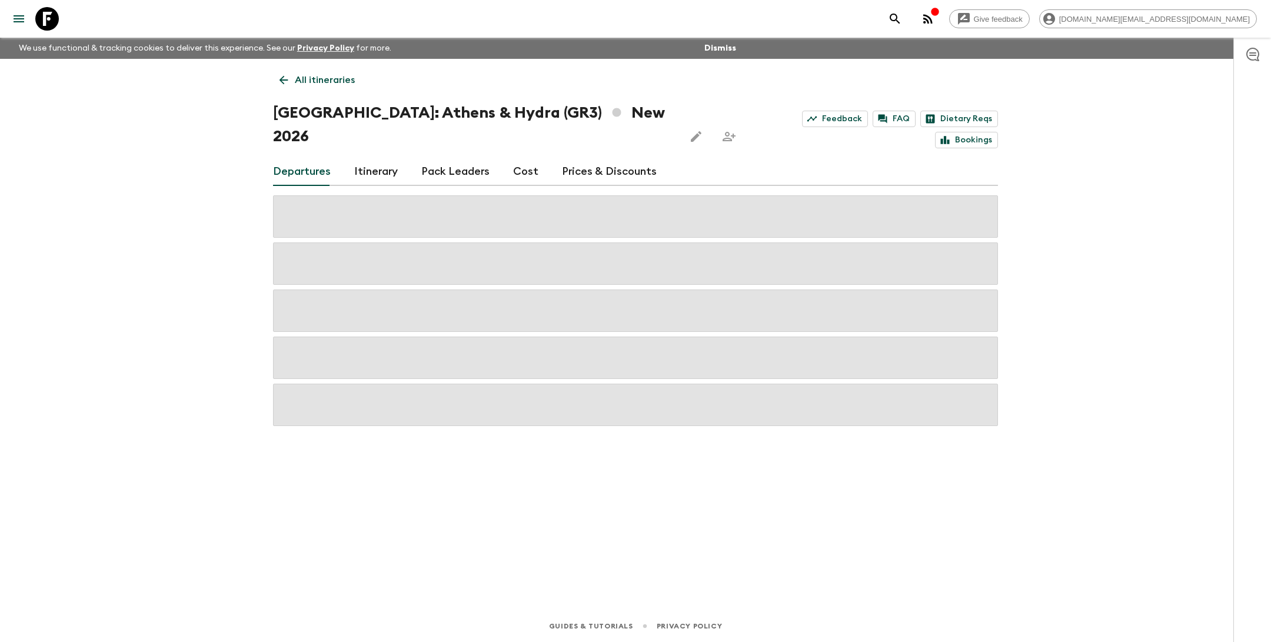
click at [321, 77] on p "All itineraries" at bounding box center [325, 80] width 60 height 14
